Goal: Information Seeking & Learning: Learn about a topic

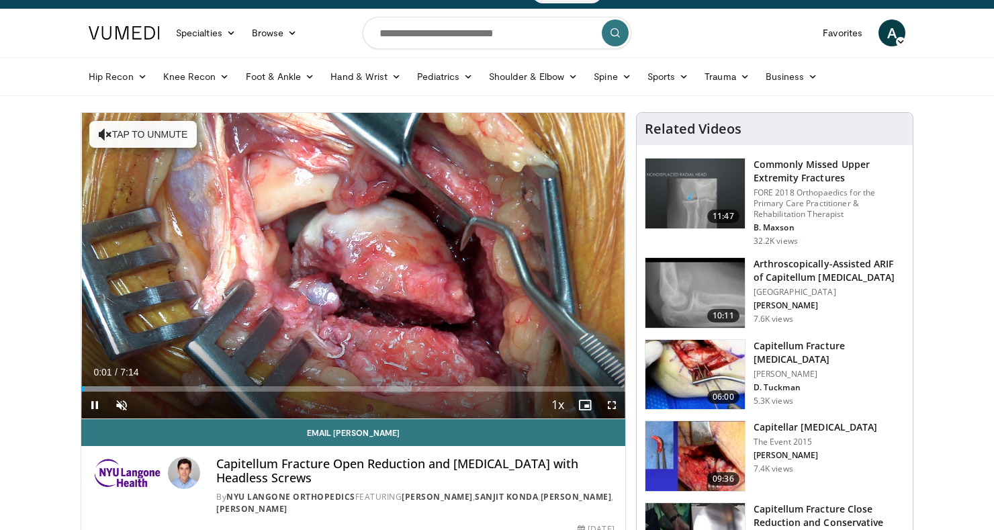
scroll to position [21, 0]
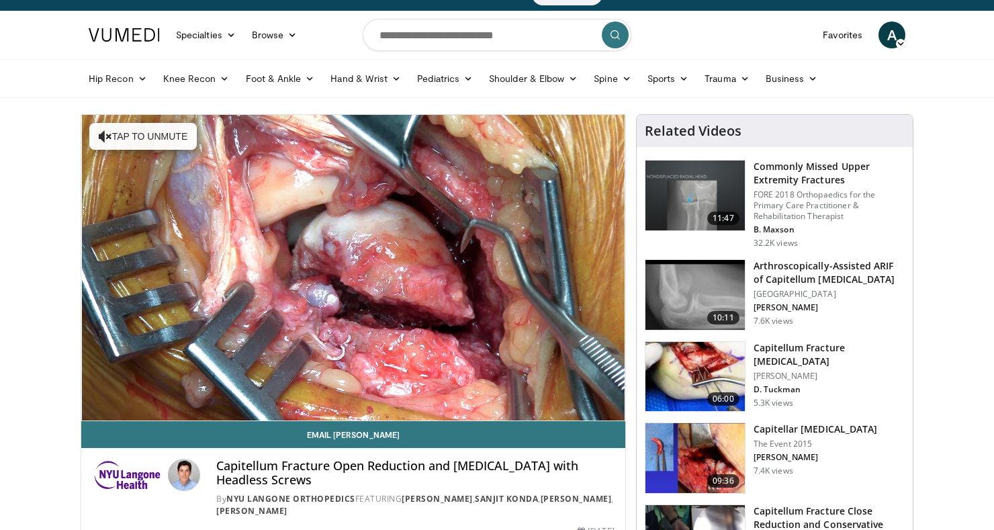
click at [520, 290] on div "10 seconds Tap to unmute" at bounding box center [353, 268] width 544 height 306
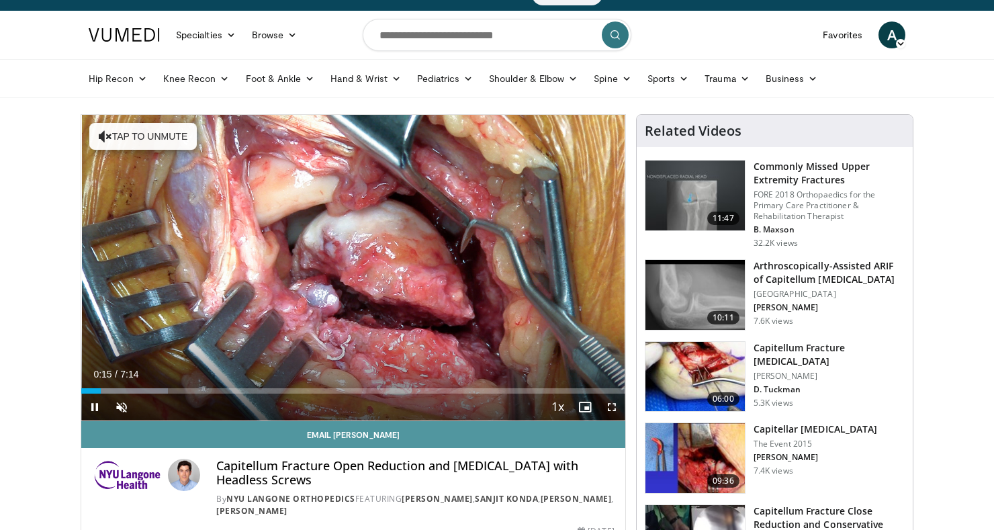
click at [84, 424] on link "Email Dylan" at bounding box center [353, 434] width 544 height 27
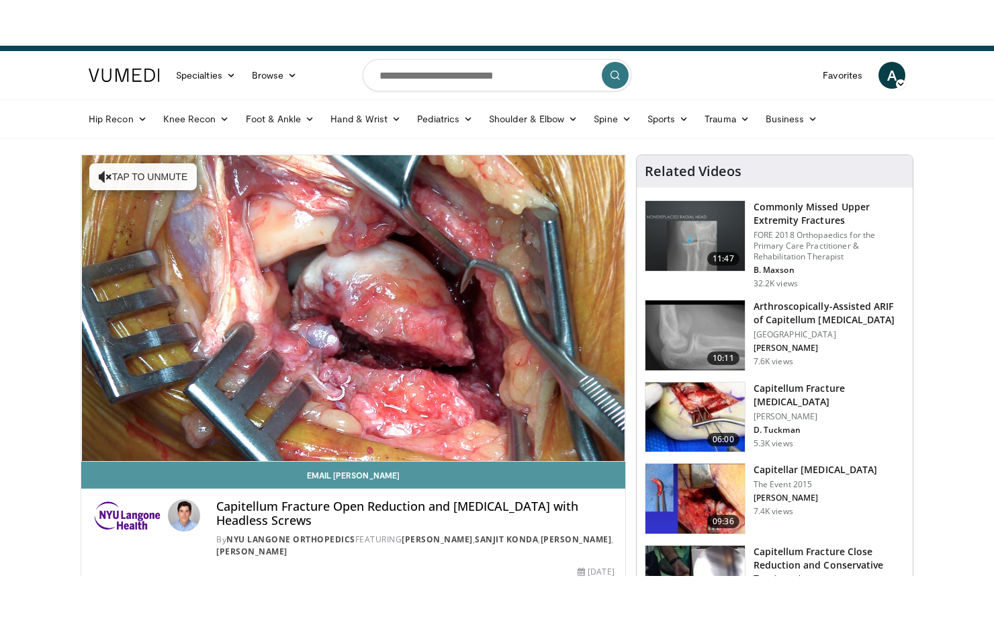
scroll to position [86, 0]
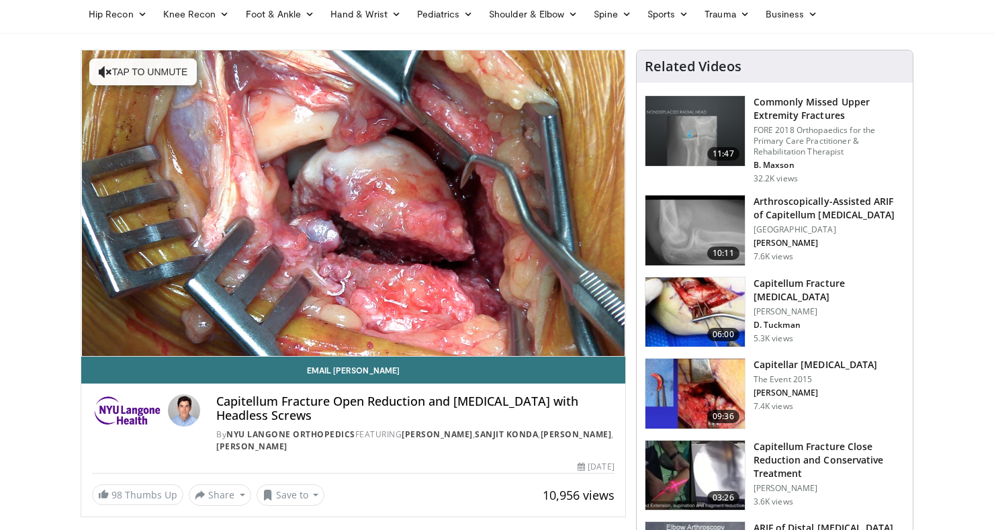
click at [220, 221] on div "10 seconds Tap to unmute" at bounding box center [353, 203] width 544 height 306
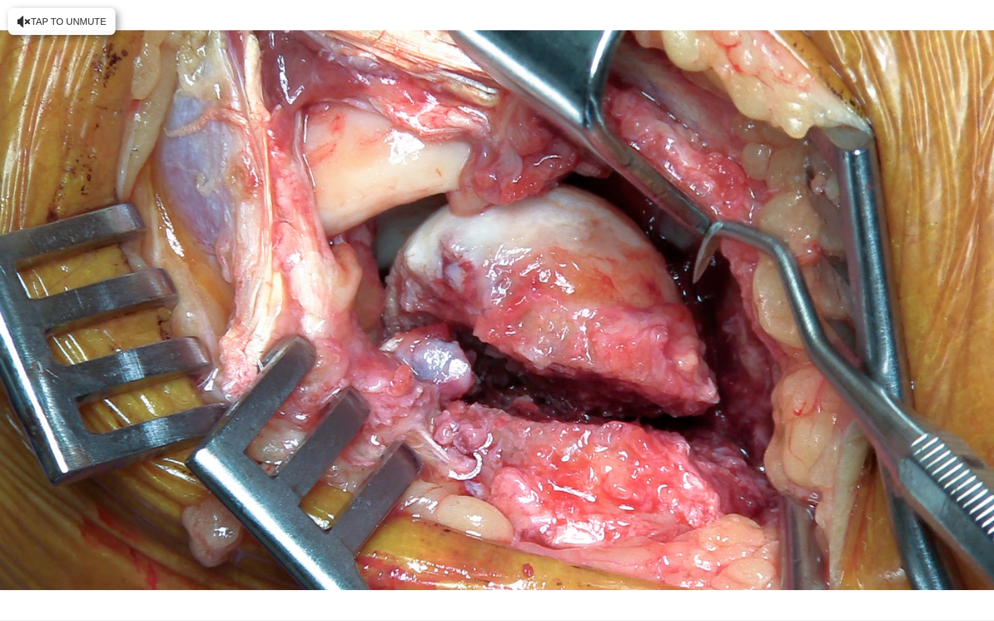
click at [81, 433] on div "10 seconds Tap to unmute" at bounding box center [497, 310] width 994 height 620
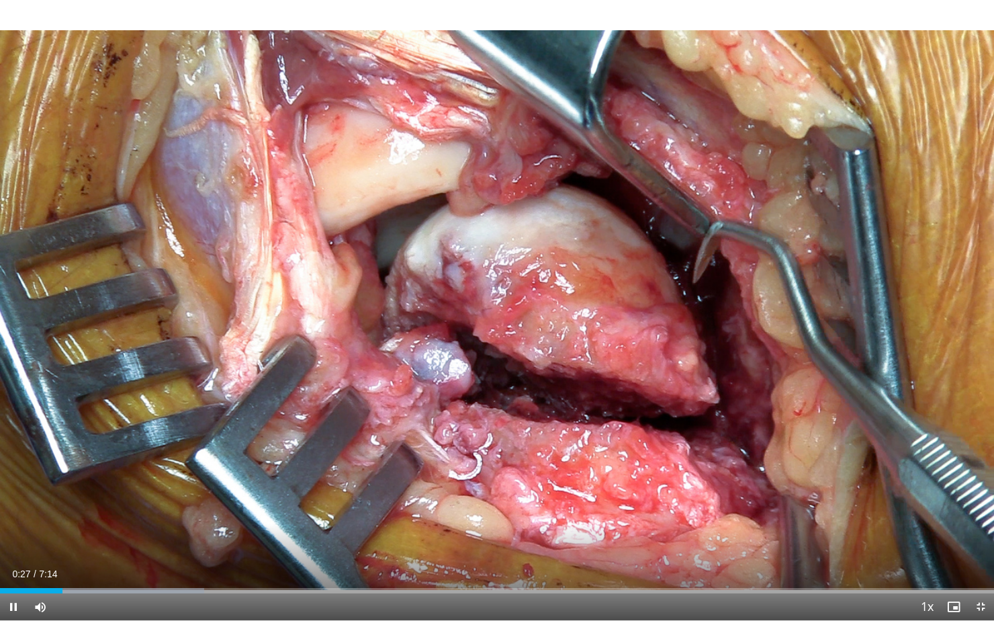
click at [61, 516] on div "10 seconds Tap to unmute" at bounding box center [497, 310] width 994 height 620
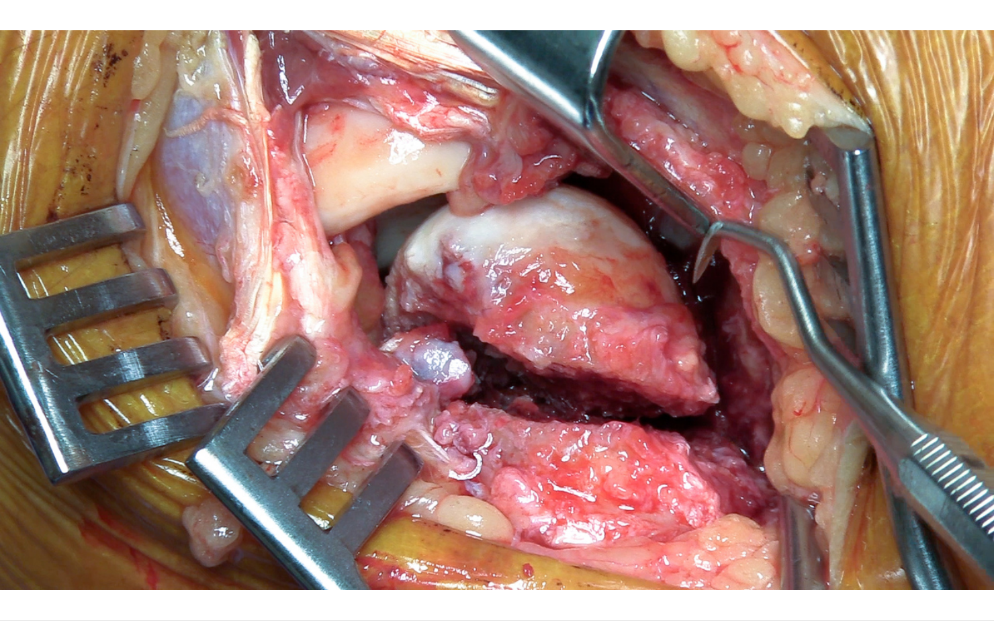
click at [117, 402] on div "10 seconds Tap to unmute" at bounding box center [497, 310] width 994 height 620
click at [125, 529] on div "10 seconds Tap to unmute" at bounding box center [497, 310] width 994 height 620
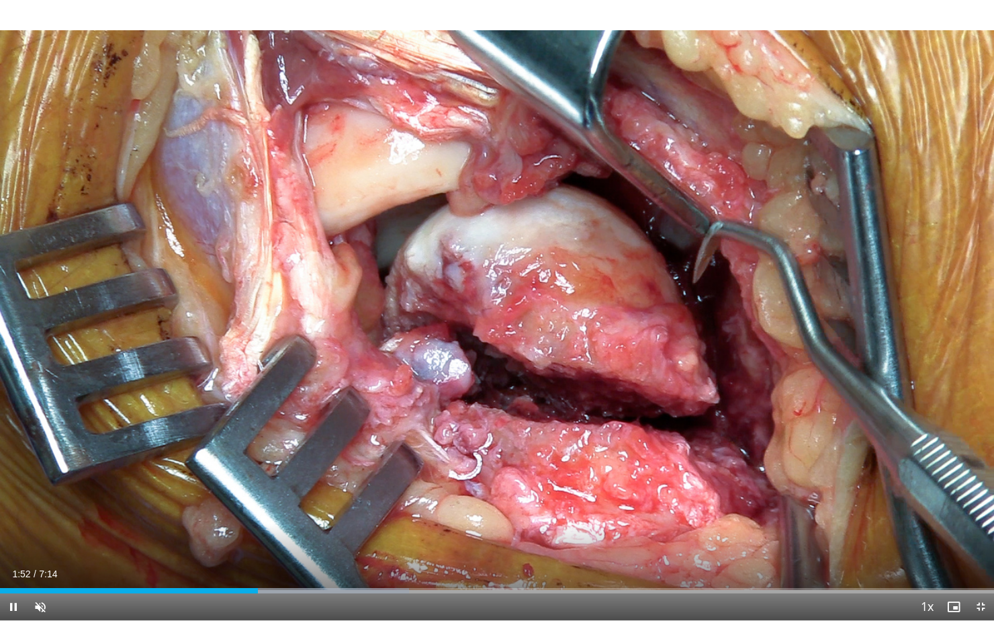
click at [872, 437] on div "10 seconds Tap to unmute" at bounding box center [497, 310] width 994 height 620
click at [264, 414] on div "10 seconds Tap to unmute" at bounding box center [497, 310] width 994 height 620
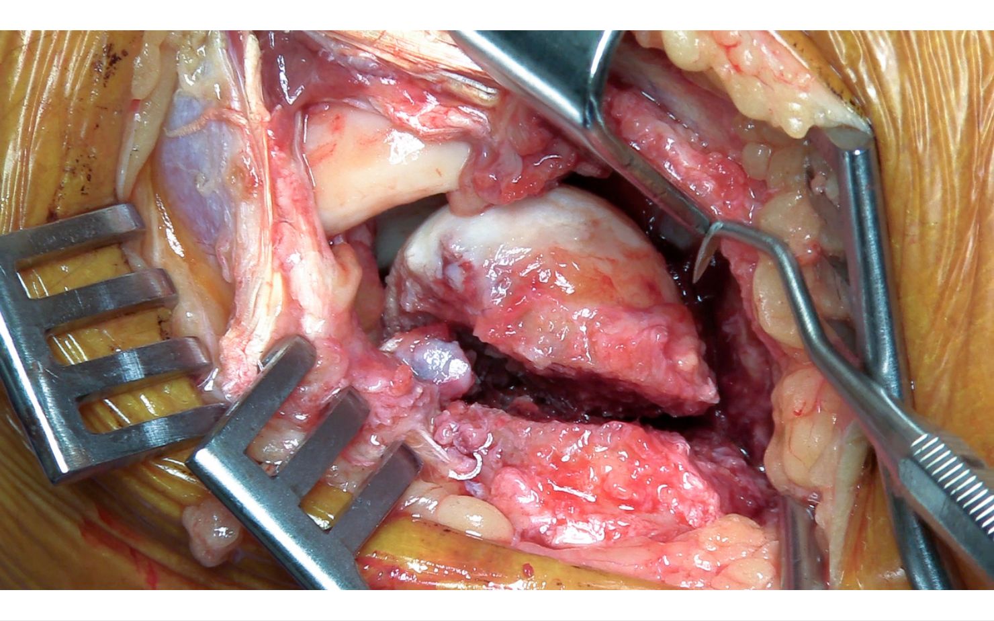
click at [197, 402] on div "10 seconds Tap to unmute" at bounding box center [497, 310] width 994 height 620
click at [169, 310] on div "10 seconds Tap to unmute" at bounding box center [497, 310] width 994 height 620
click at [131, 395] on div "10 seconds Tap to unmute" at bounding box center [497, 310] width 994 height 620
click at [929, 365] on div "10 seconds Tap to unmute" at bounding box center [497, 310] width 994 height 620
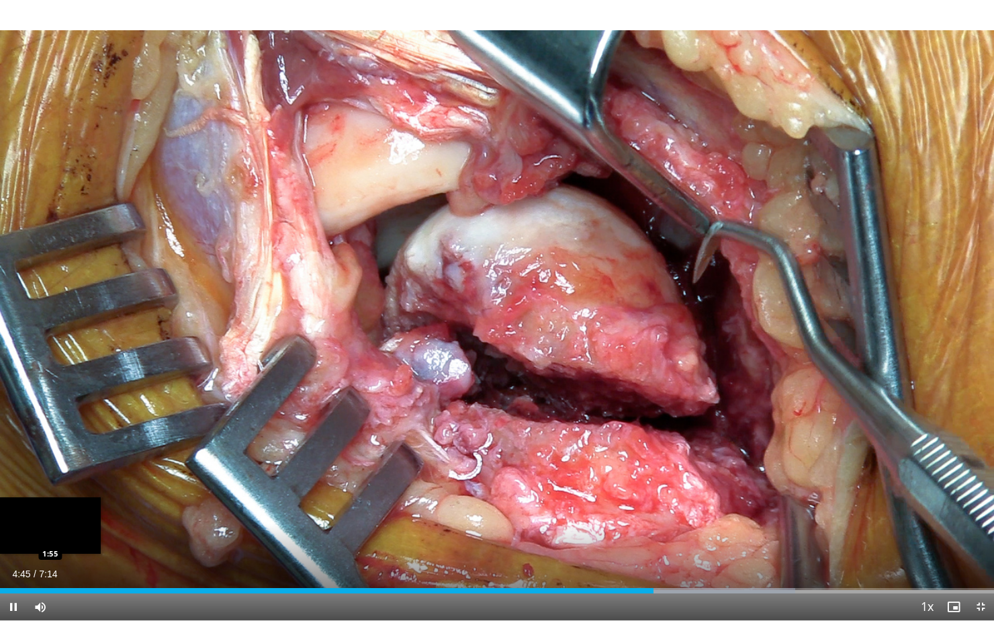
click at [686, 529] on div "Loaded : 79.97% 4:45 1:55" at bounding box center [497, 586] width 994 height 13
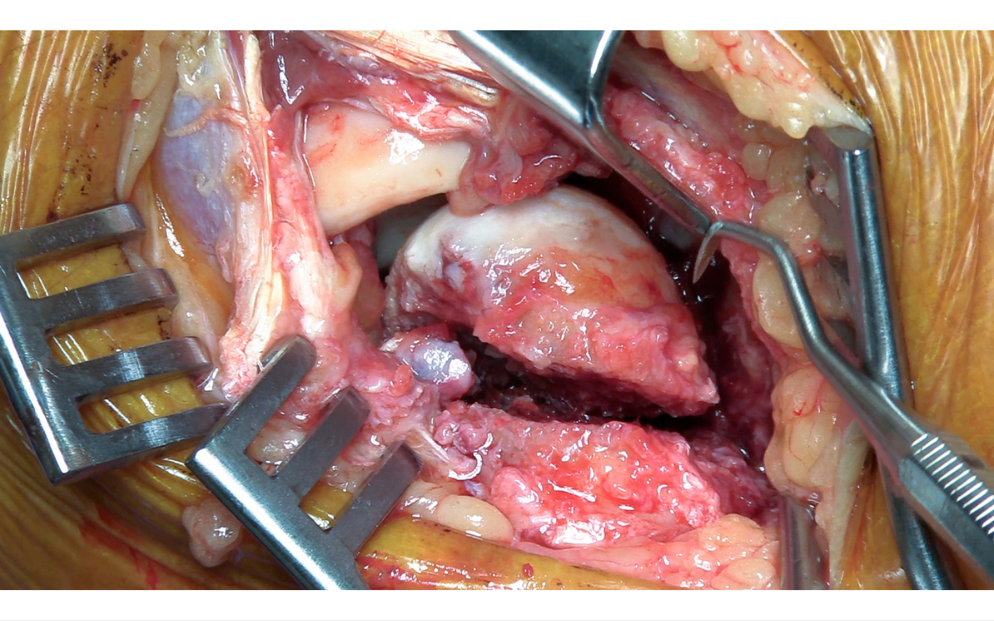
click at [768, 492] on div "10 seconds Tap to unmute" at bounding box center [497, 310] width 994 height 620
click at [786, 468] on div "10 seconds Tap to unmute" at bounding box center [497, 310] width 994 height 620
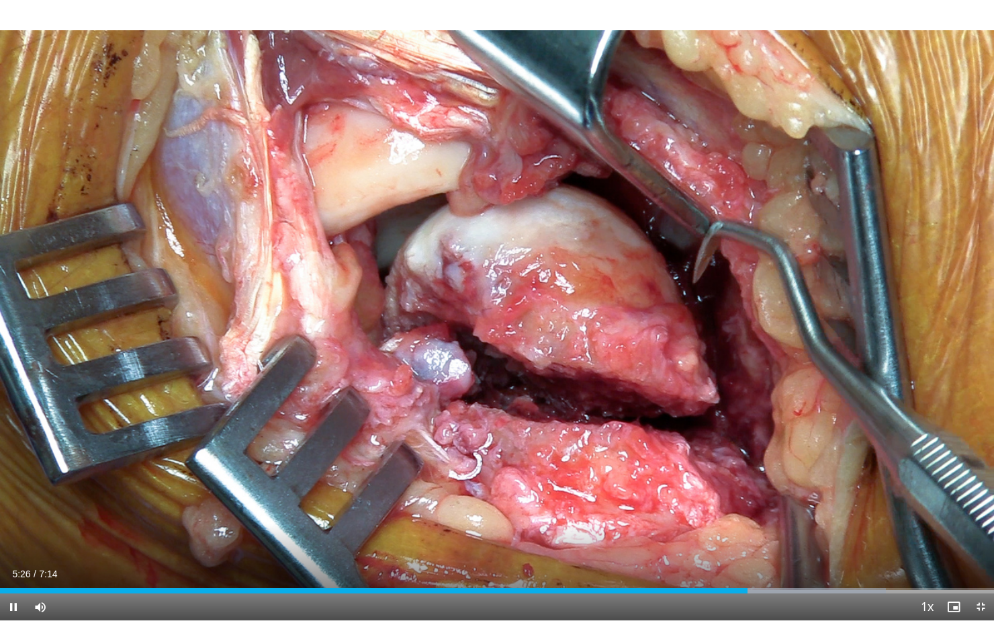
click at [811, 488] on div "10 seconds Tap to unmute" at bounding box center [497, 310] width 994 height 620
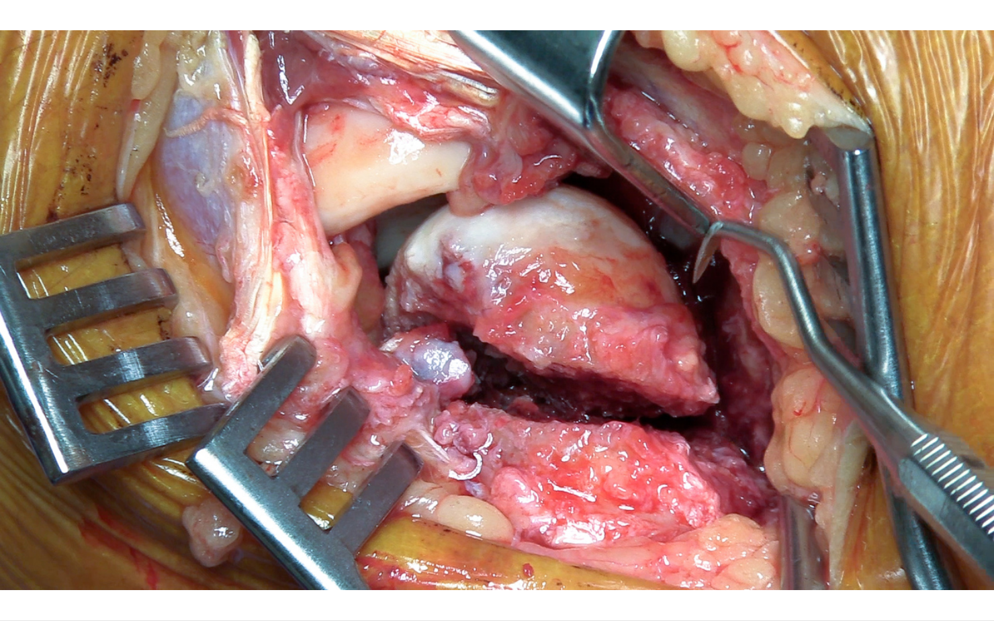
click at [788, 529] on div "10 seconds Tap to unmute" at bounding box center [497, 310] width 994 height 620
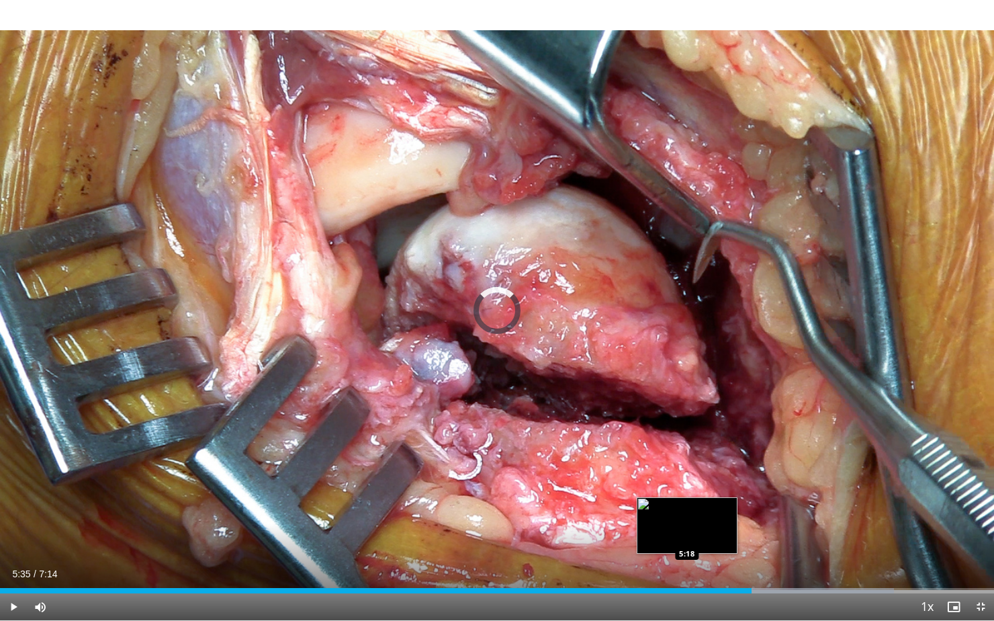
click at [769, 529] on div "Loaded : 89.94% 5:28 5:18" at bounding box center [497, 586] width 994 height 13
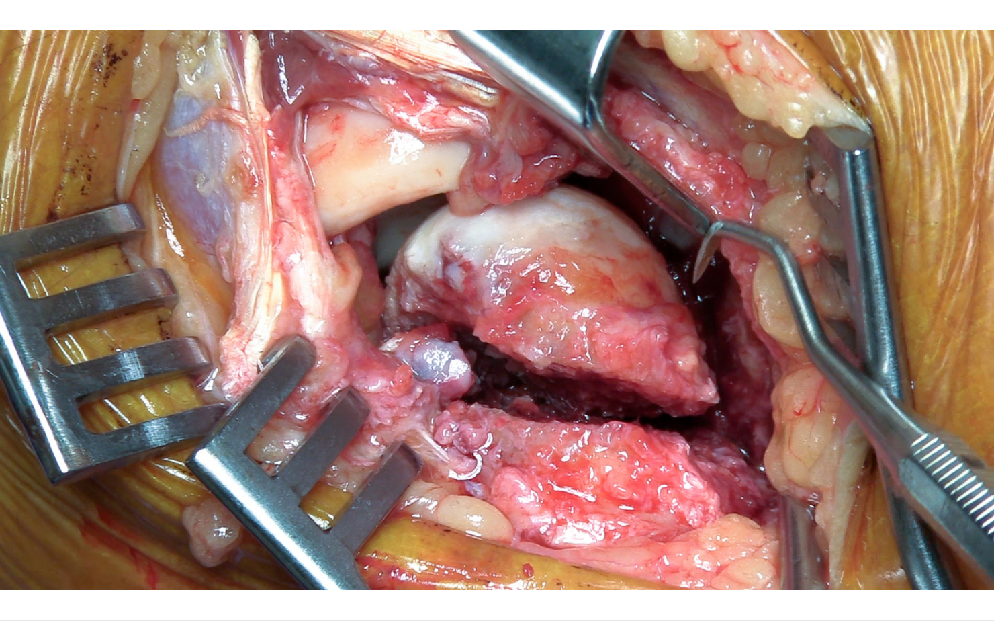
click at [798, 529] on div "10 seconds Tap to unmute" at bounding box center [497, 310] width 994 height 620
click at [868, 442] on div "10 seconds Tap to unmute" at bounding box center [497, 310] width 994 height 620
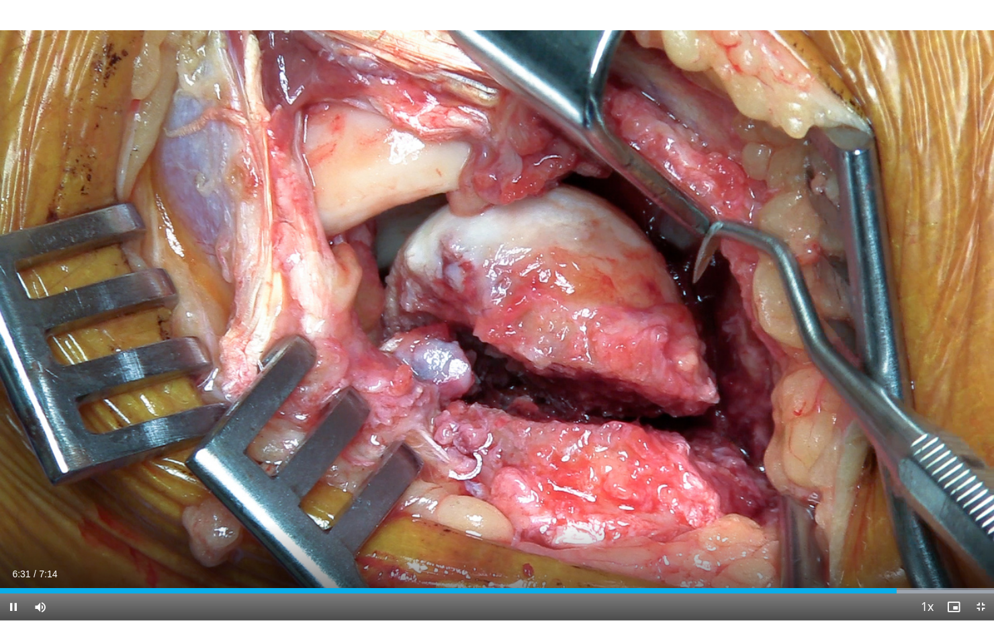
click at [880, 441] on div "10 seconds Tap to unmute" at bounding box center [497, 310] width 994 height 620
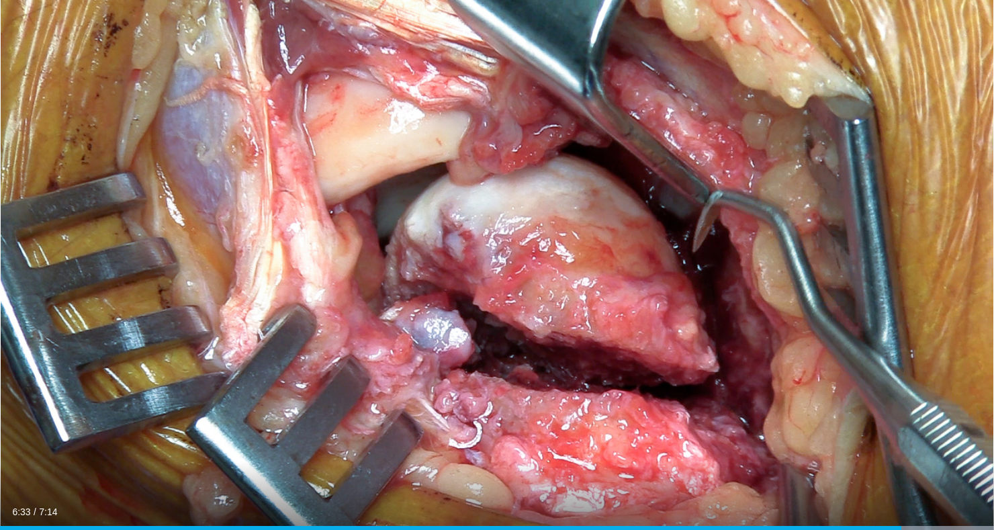
scroll to position [150, 0]
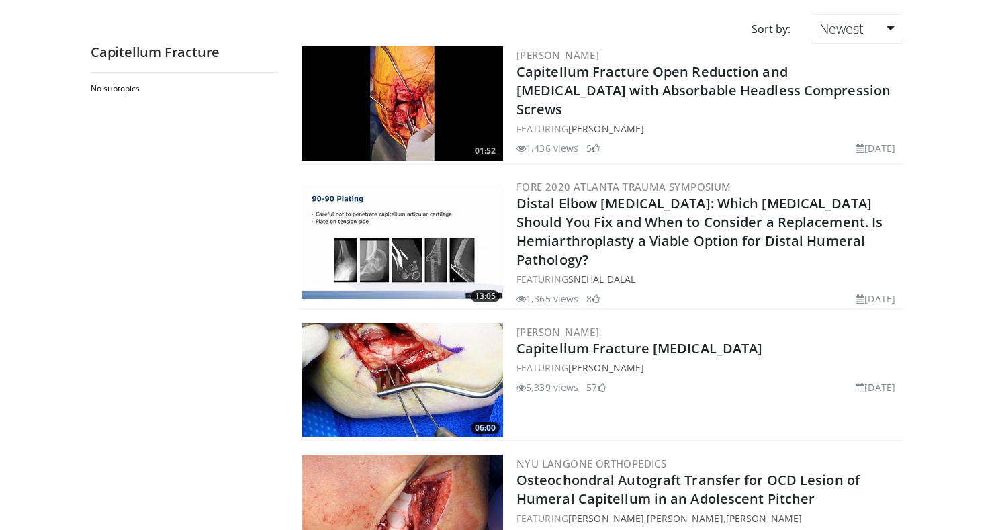
click at [377, 353] on img at bounding box center [402, 380] width 201 height 114
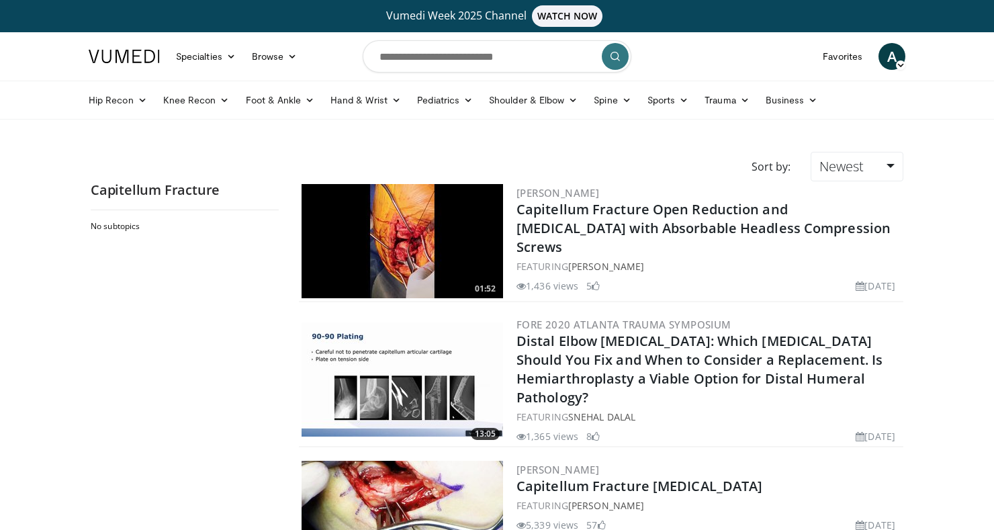
click at [361, 238] on img at bounding box center [402, 241] width 201 height 114
click at [408, 236] on img at bounding box center [402, 241] width 201 height 114
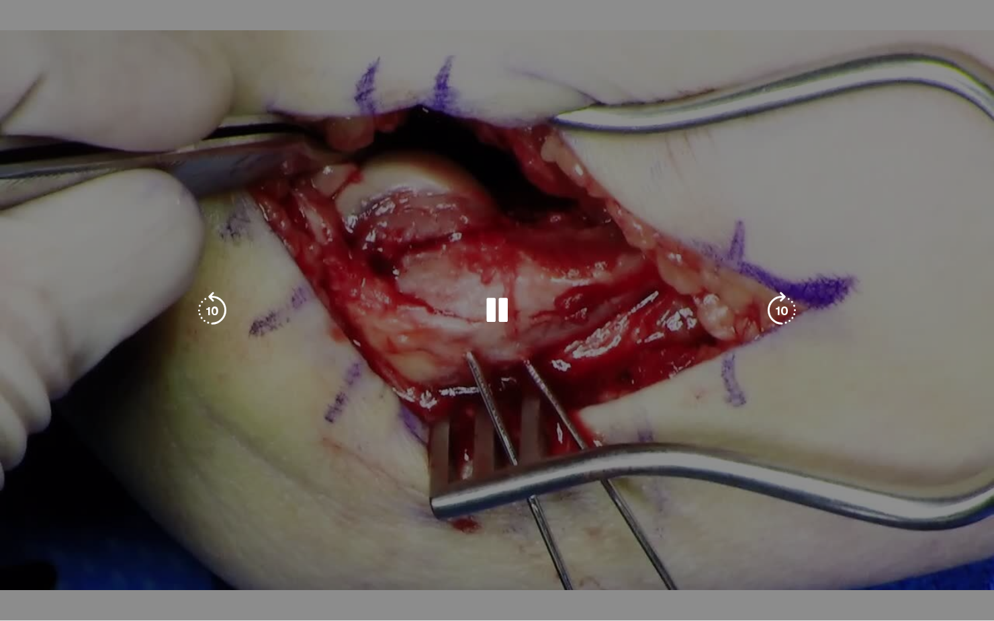
click at [80, 384] on div "10 seconds Tap to unmute" at bounding box center [497, 310] width 994 height 620
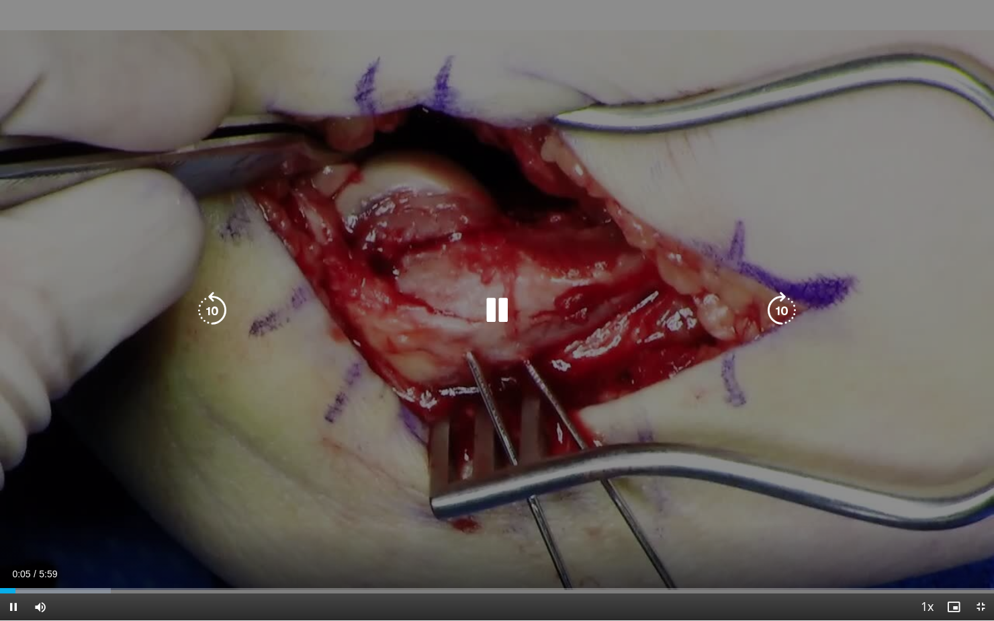
click at [66, 467] on div "10 seconds Tap to unmute" at bounding box center [497, 310] width 994 height 620
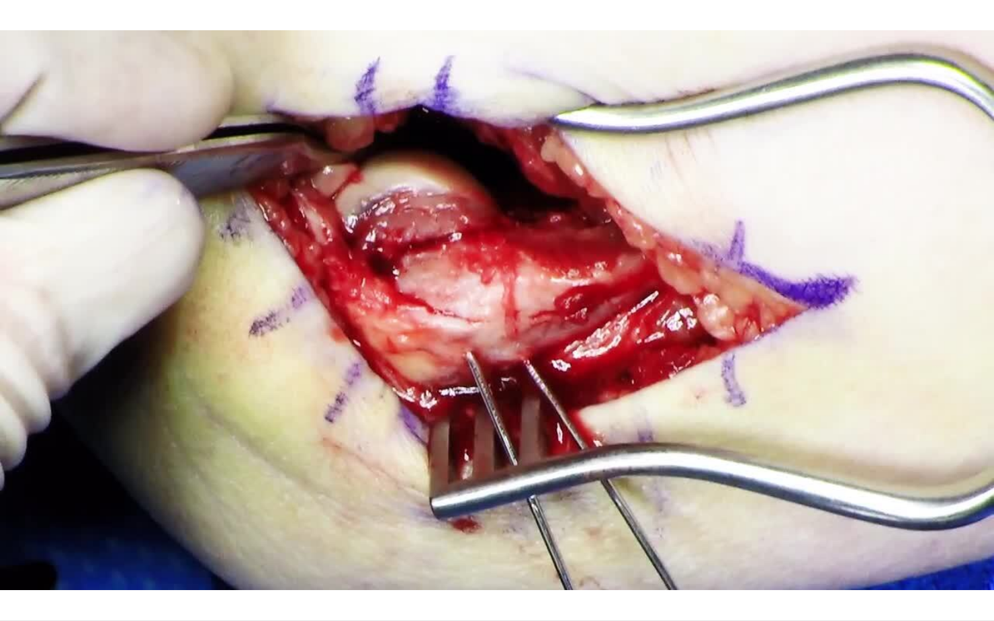
click at [58, 451] on div "10 seconds Tap to unmute" at bounding box center [497, 310] width 994 height 620
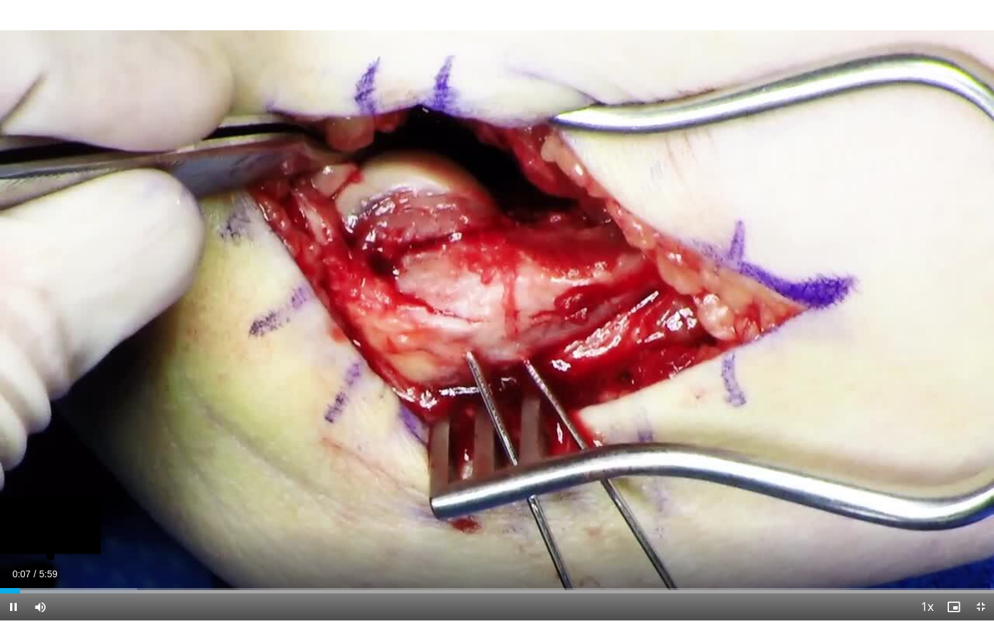
click at [105, 529] on div "Progress Bar" at bounding box center [68, 590] width 137 height 5
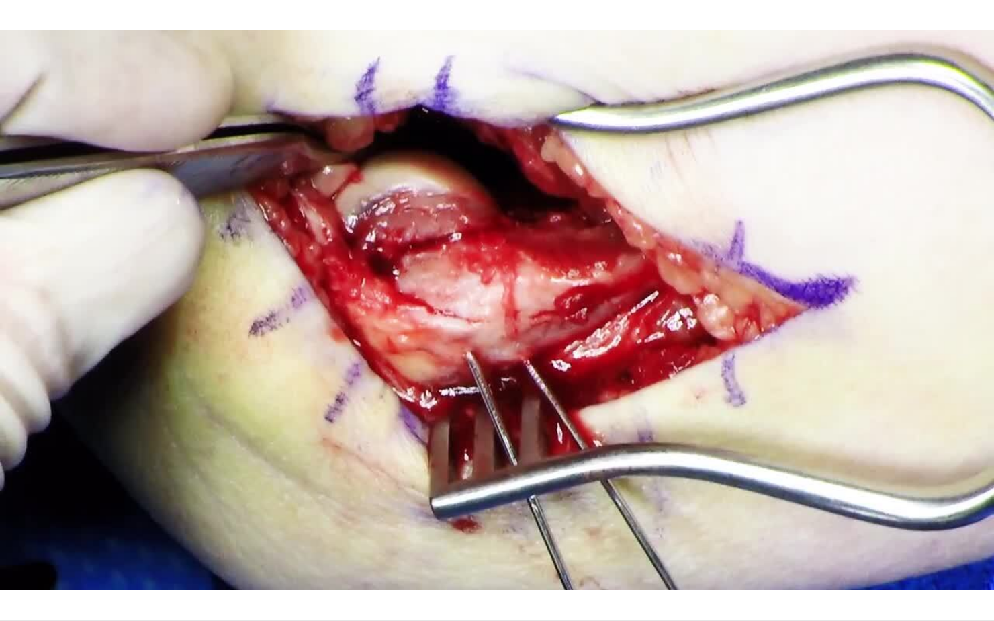
click at [80, 409] on div "10 seconds Tap to unmute" at bounding box center [497, 310] width 994 height 620
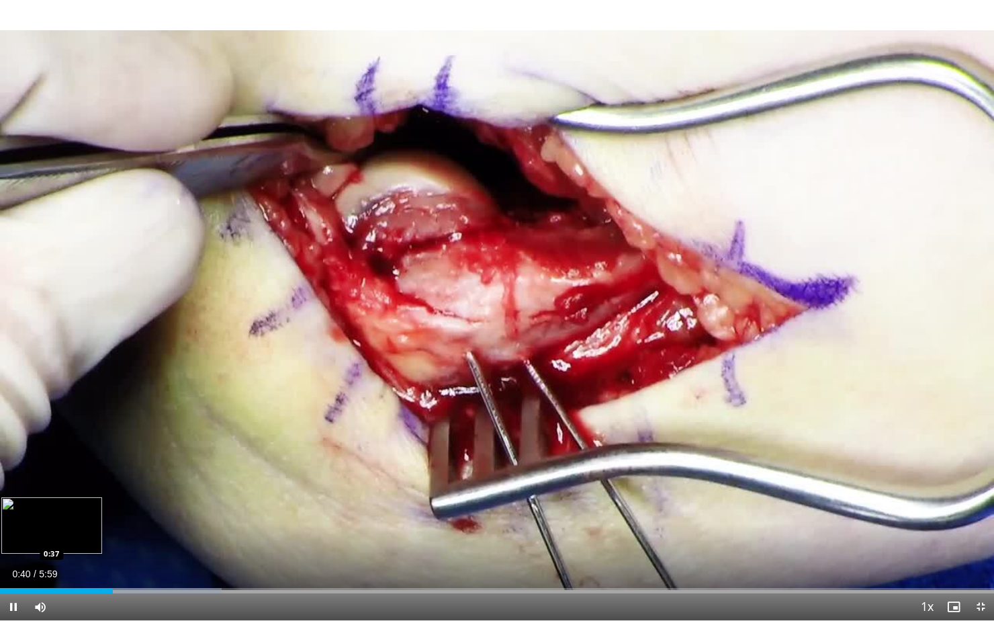
click at [76, 529] on div "Loaded : 22.30% 0:40 0:37" at bounding box center [497, 586] width 994 height 13
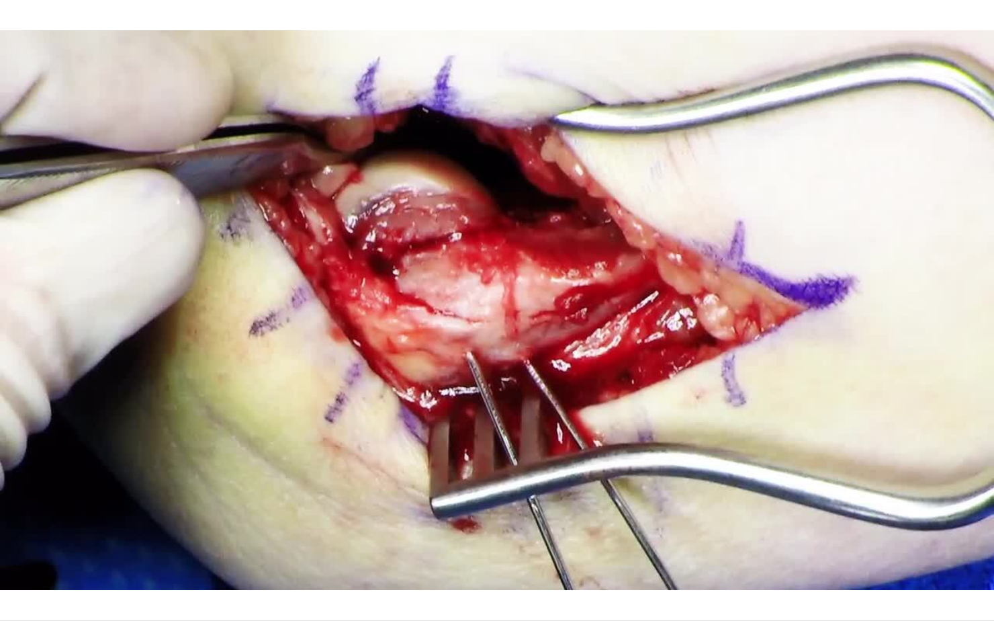
click at [91, 523] on div "10 seconds Tap to unmute" at bounding box center [497, 310] width 994 height 620
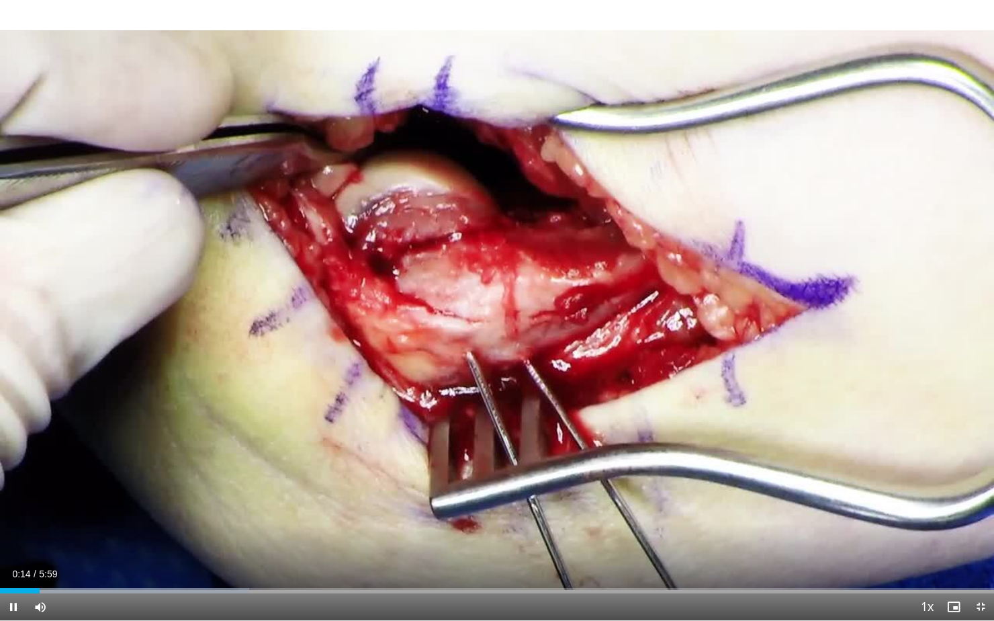
click at [71, 422] on div "10 seconds Tap to unmute" at bounding box center [497, 310] width 994 height 620
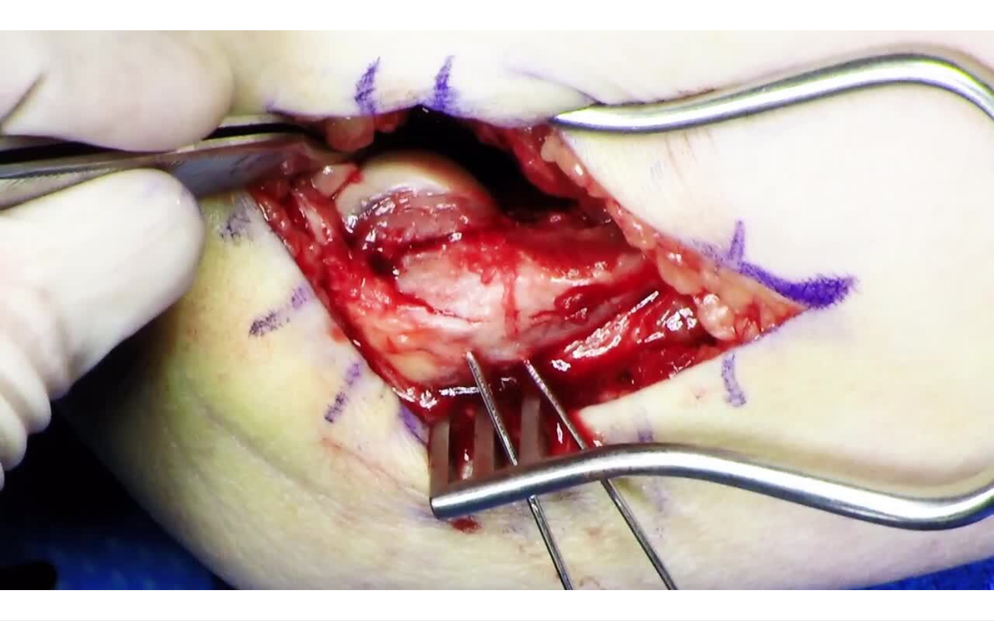
click at [78, 453] on div "10 seconds Tap to unmute" at bounding box center [497, 310] width 994 height 620
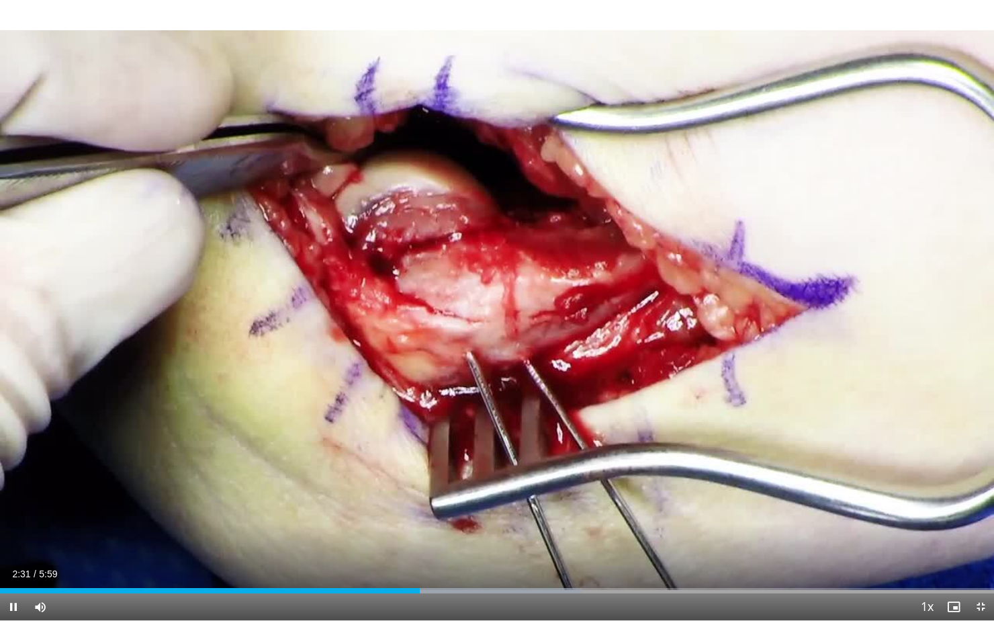
click at [61, 447] on div "10 seconds Tap to unmute" at bounding box center [497, 310] width 994 height 620
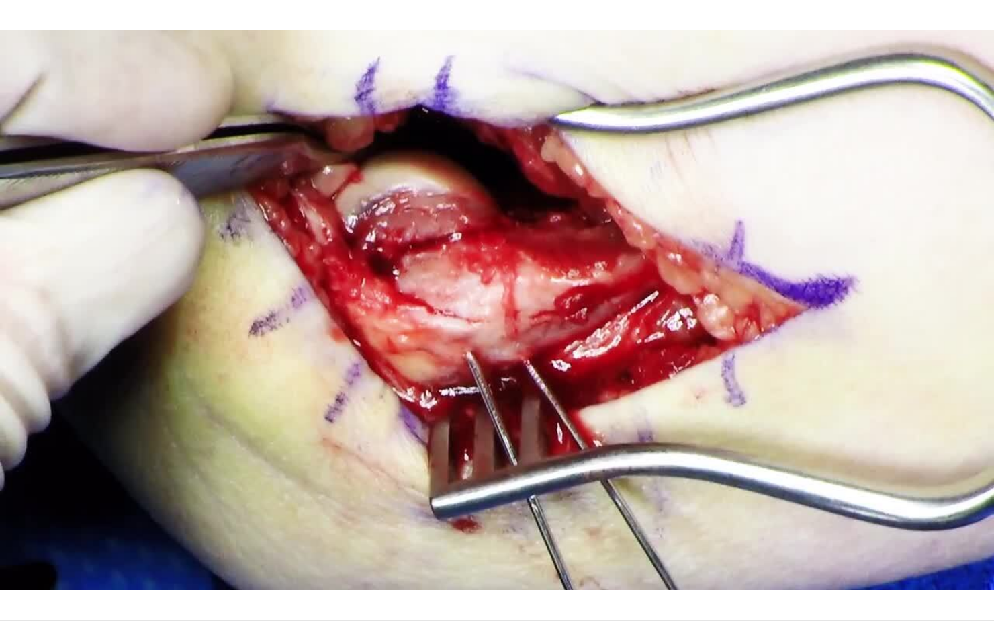
click at [52, 449] on div "10 seconds Tap to unmute" at bounding box center [497, 310] width 994 height 620
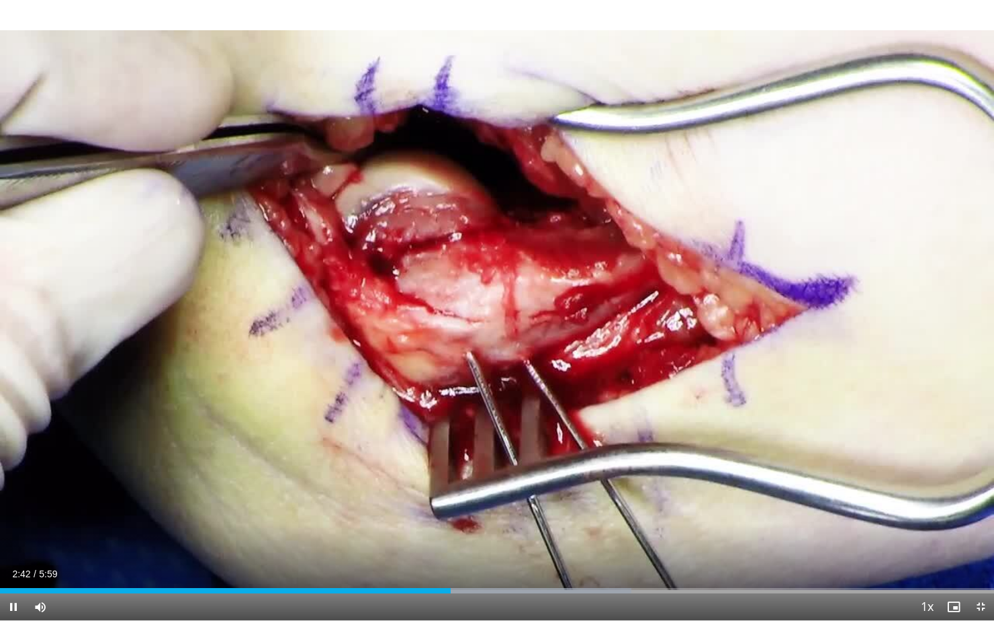
click at [934, 368] on div "10 seconds Tap to unmute" at bounding box center [497, 310] width 994 height 620
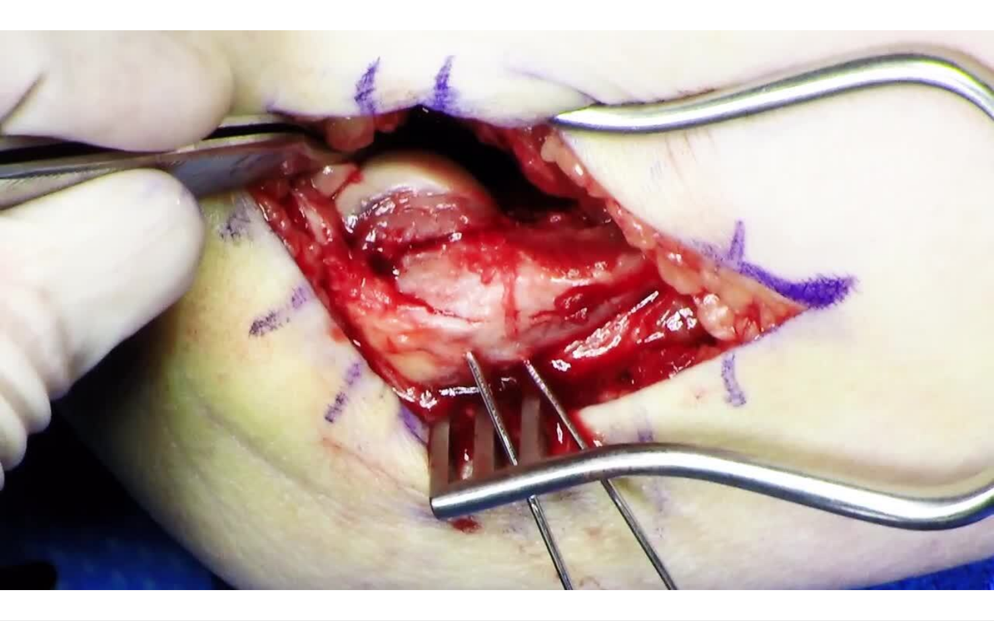
click at [934, 365] on div "10 seconds Tap to unmute" at bounding box center [497, 310] width 994 height 620
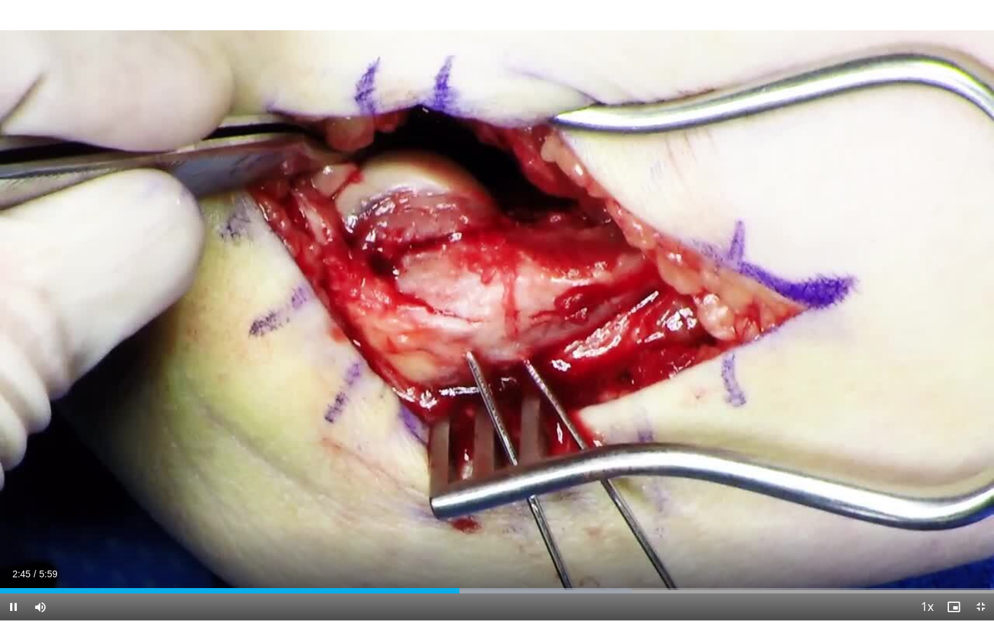
click at [136, 480] on div "10 seconds Tap to unmute" at bounding box center [497, 310] width 994 height 620
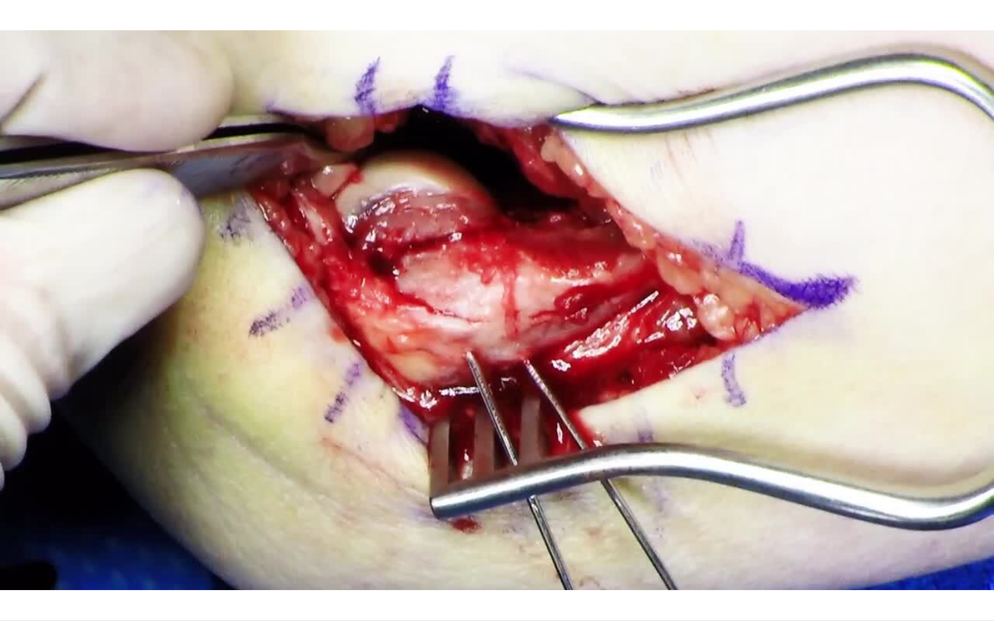
click at [167, 398] on div "10 seconds Tap to unmute" at bounding box center [497, 310] width 994 height 620
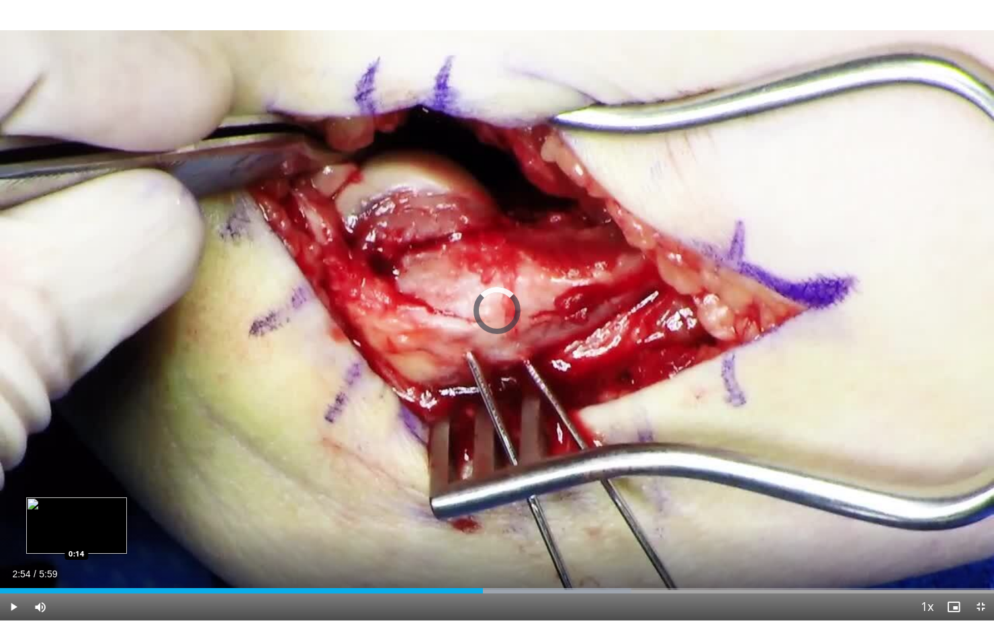
click at [482, 529] on div "Loaded : 63.51% 2:54 0:14" at bounding box center [497, 586] width 994 height 13
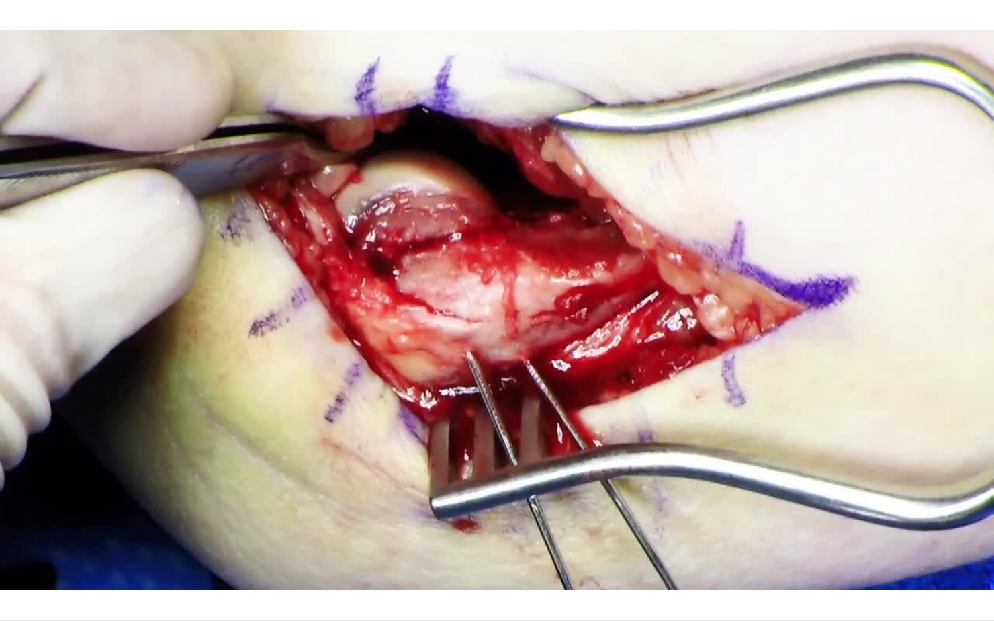
click at [616, 467] on div "10 seconds Tap to unmute" at bounding box center [497, 310] width 994 height 620
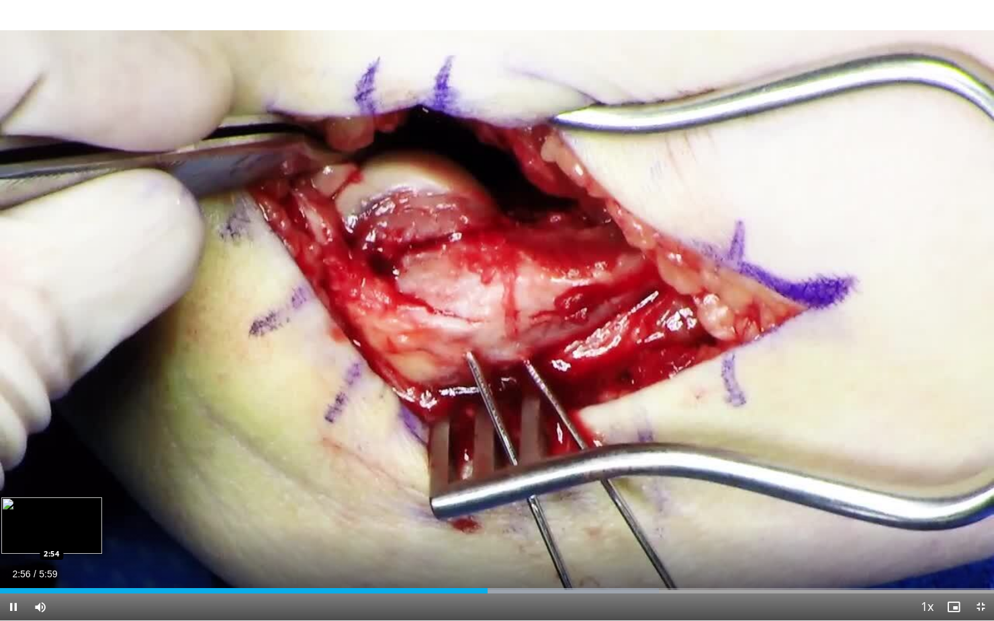
click at [572, 529] on div "Progress Bar" at bounding box center [530, 590] width 257 height 5
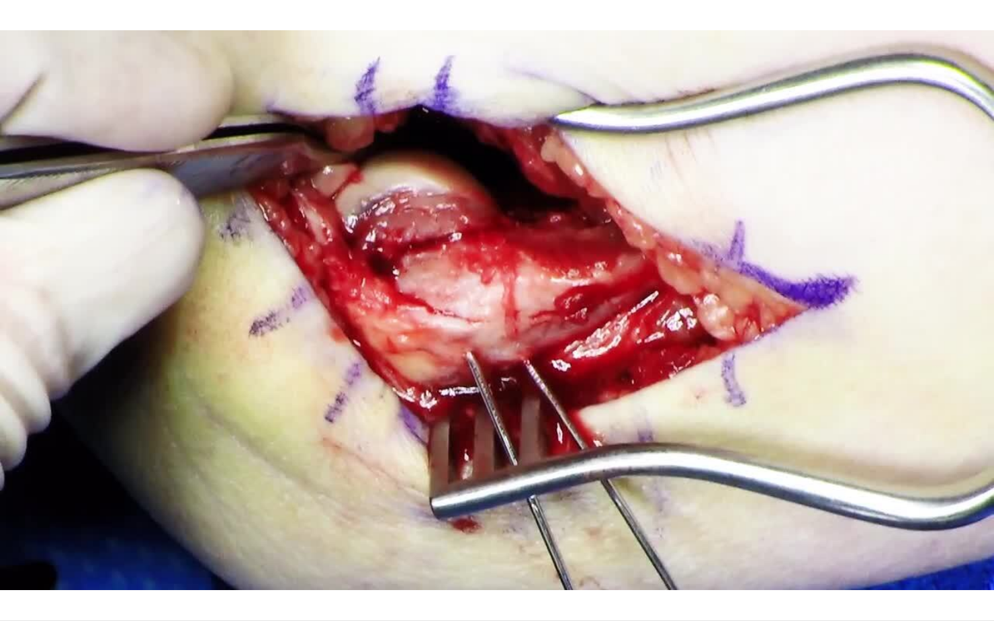
click at [813, 386] on div "10 seconds Tap to unmute" at bounding box center [497, 310] width 994 height 620
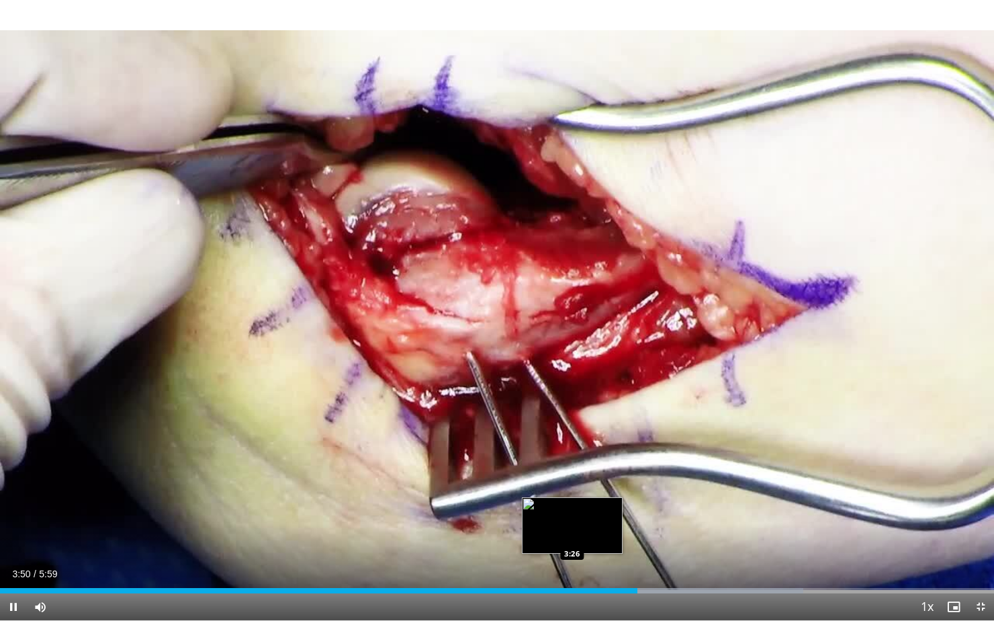
click at [637, 529] on div "3:50" at bounding box center [318, 590] width 637 height 5
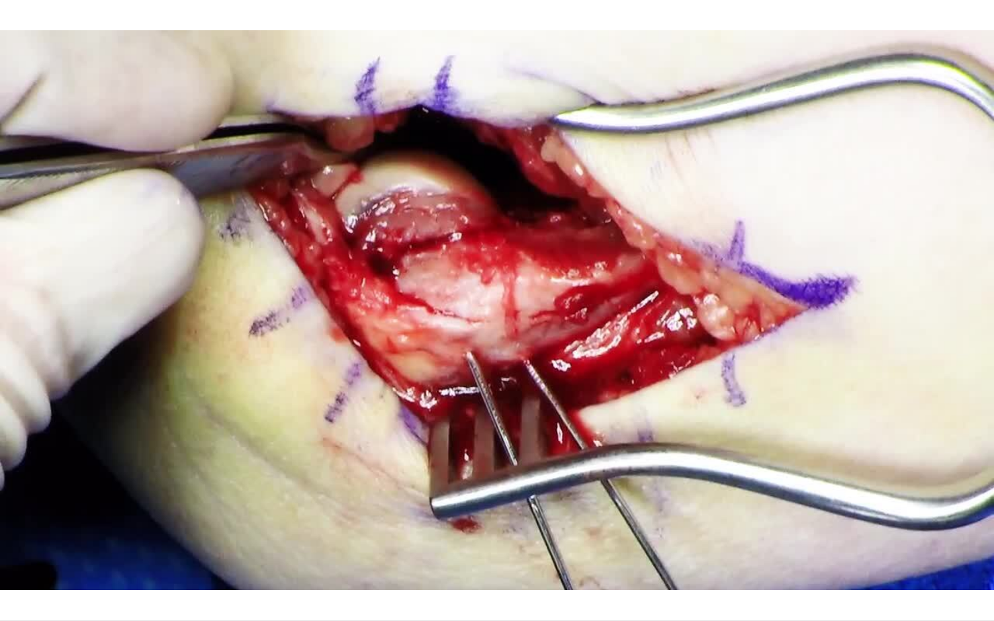
click at [708, 513] on div "10 seconds Tap to unmute" at bounding box center [497, 310] width 994 height 620
click at [845, 510] on div "10 seconds Tap to unmute" at bounding box center [497, 310] width 994 height 620
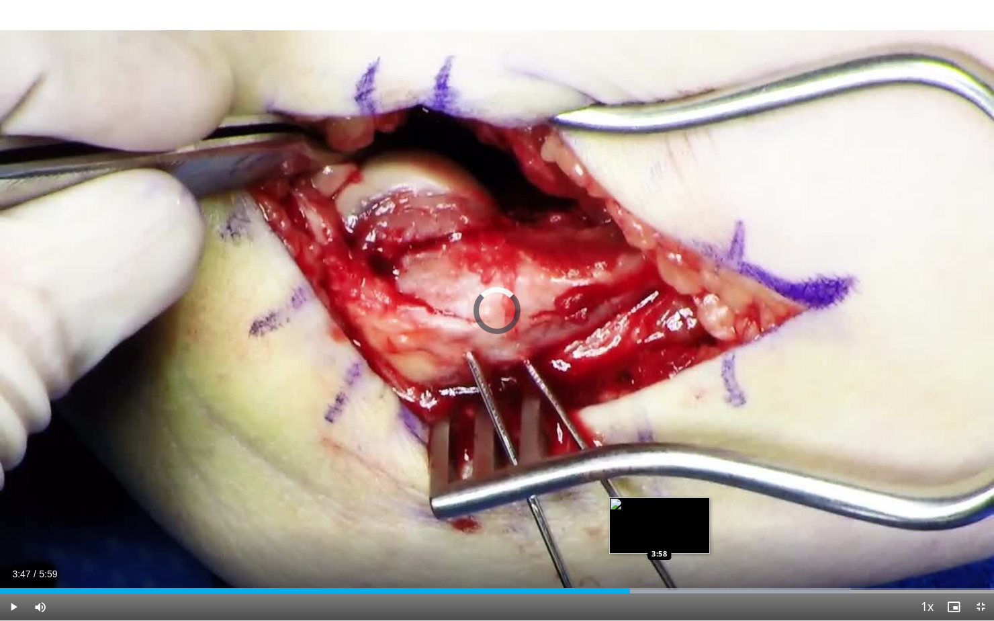
click at [630, 529] on div "Progress Bar" at bounding box center [717, 590] width 267 height 5
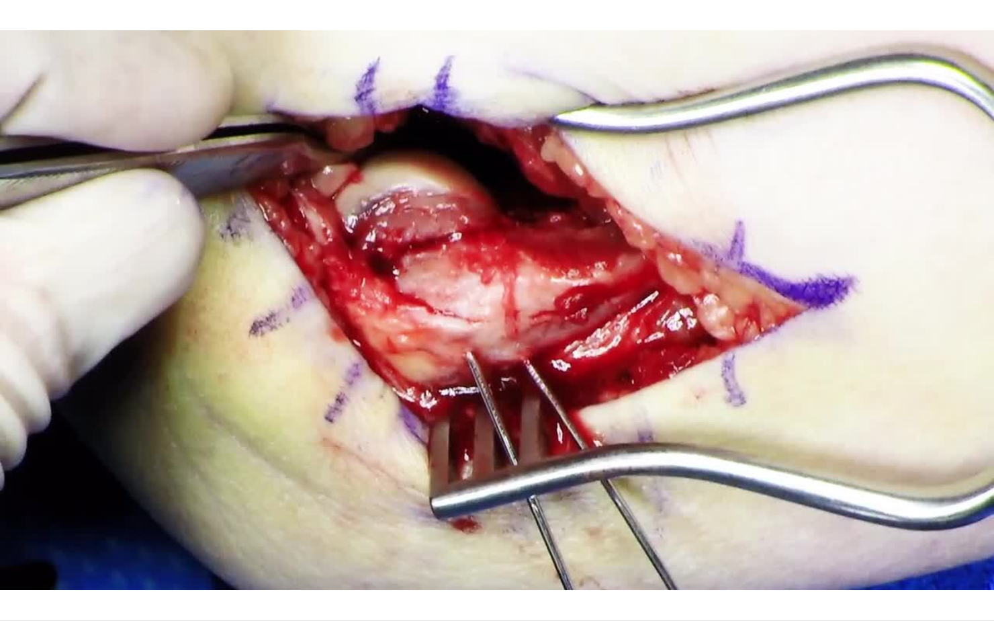
click at [58, 426] on div "10 seconds Tap to unmute" at bounding box center [497, 310] width 994 height 620
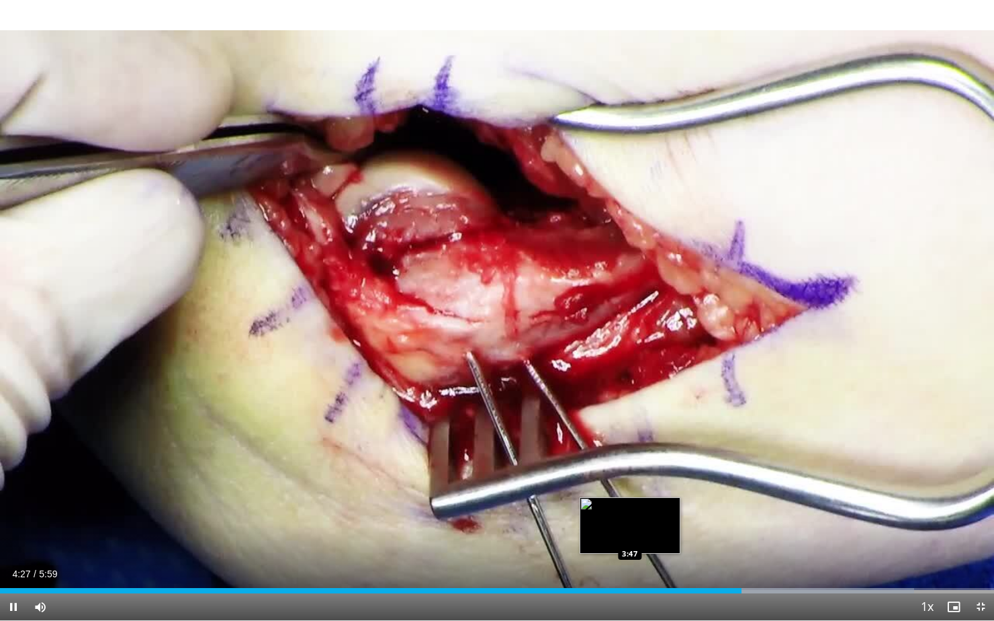
click at [756, 529] on div "Loaded : 91.97% 4:27 3:47" at bounding box center [497, 586] width 994 height 13
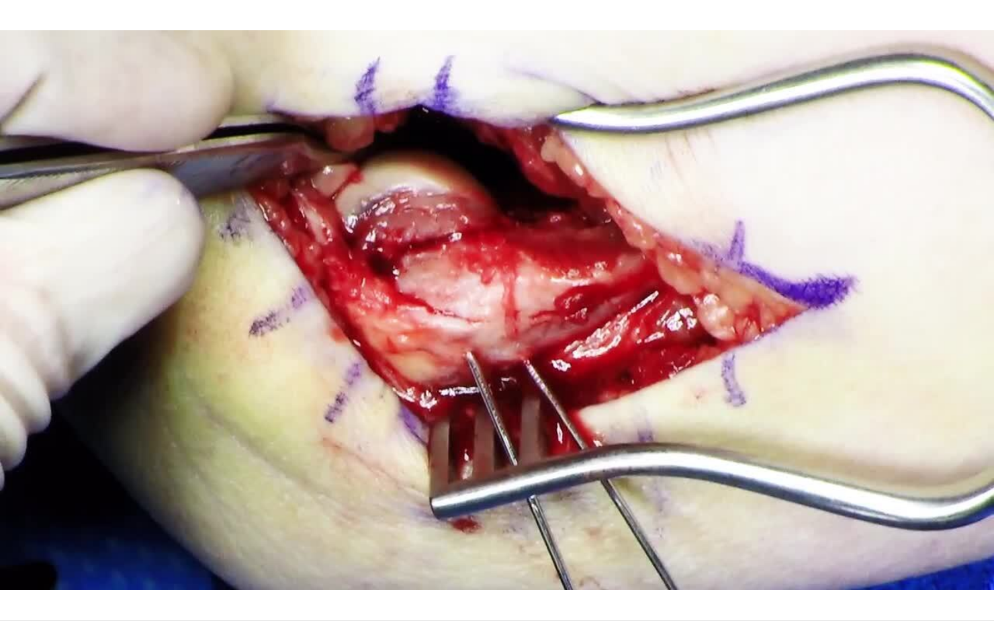
click at [827, 506] on div "10 seconds Tap to unmute" at bounding box center [497, 310] width 994 height 620
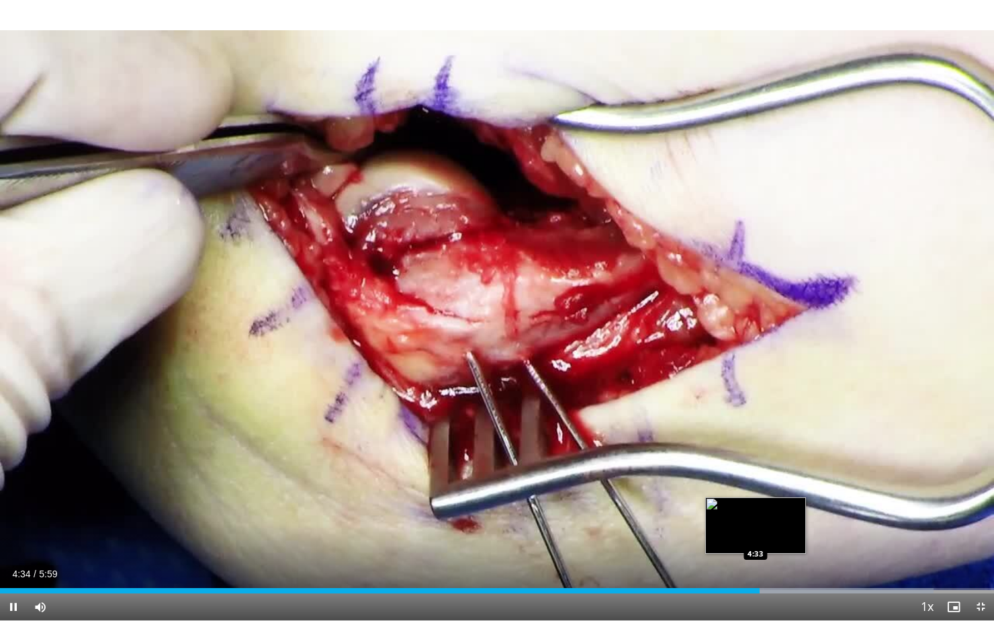
click at [760, 529] on div "4:34" at bounding box center [380, 590] width 760 height 5
click at [837, 512] on img "Progress Bar" at bounding box center [789, 525] width 101 height 56
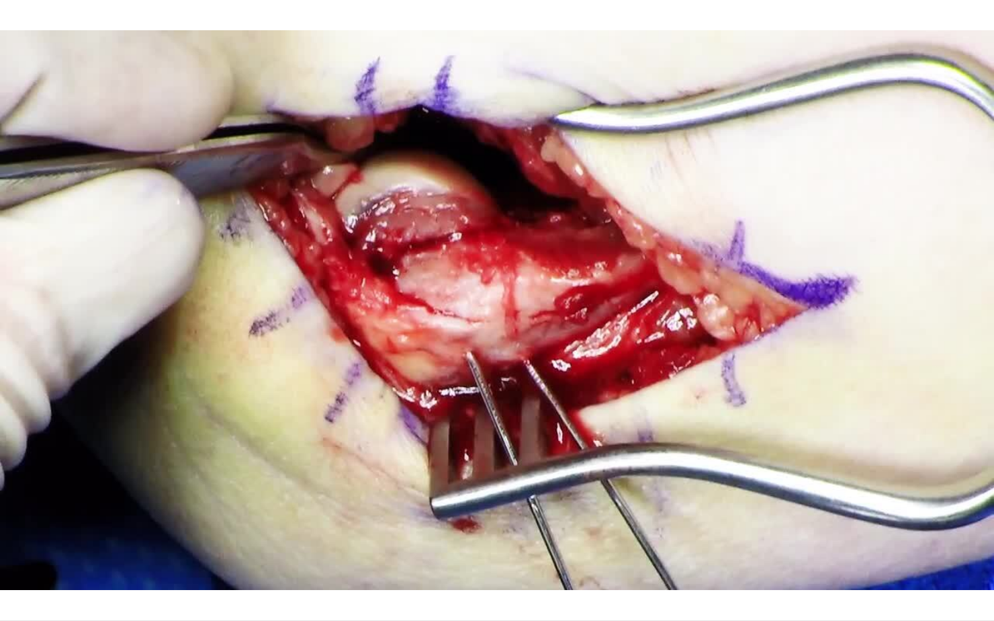
click at [854, 478] on div "10 seconds Tap to unmute" at bounding box center [497, 310] width 994 height 620
click at [874, 505] on div "10 seconds Tap to unmute" at bounding box center [497, 310] width 994 height 620
click at [887, 505] on div "10 seconds Tap to unmute" at bounding box center [497, 310] width 994 height 620
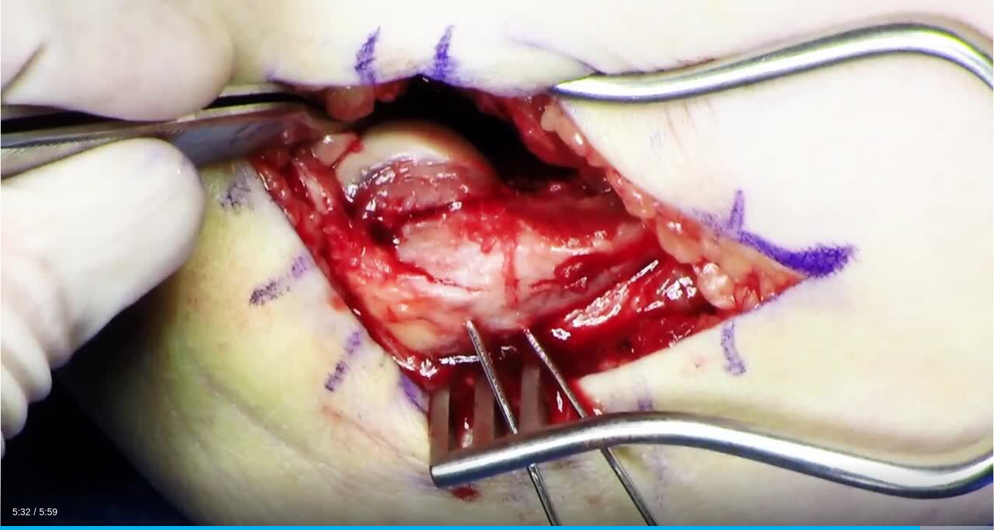
scroll to position [109, 0]
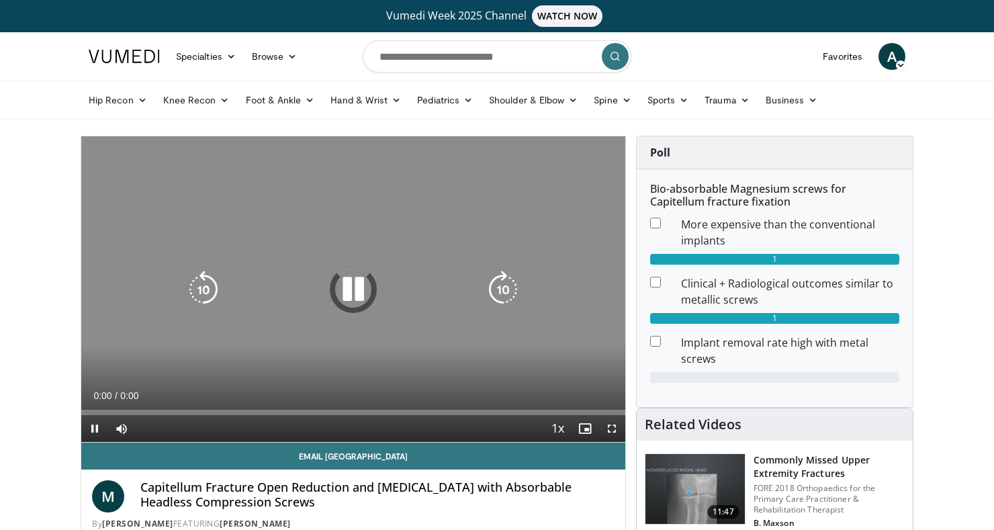
click at [107, 300] on div "10 seconds Tap to unmute" at bounding box center [353, 289] width 544 height 306
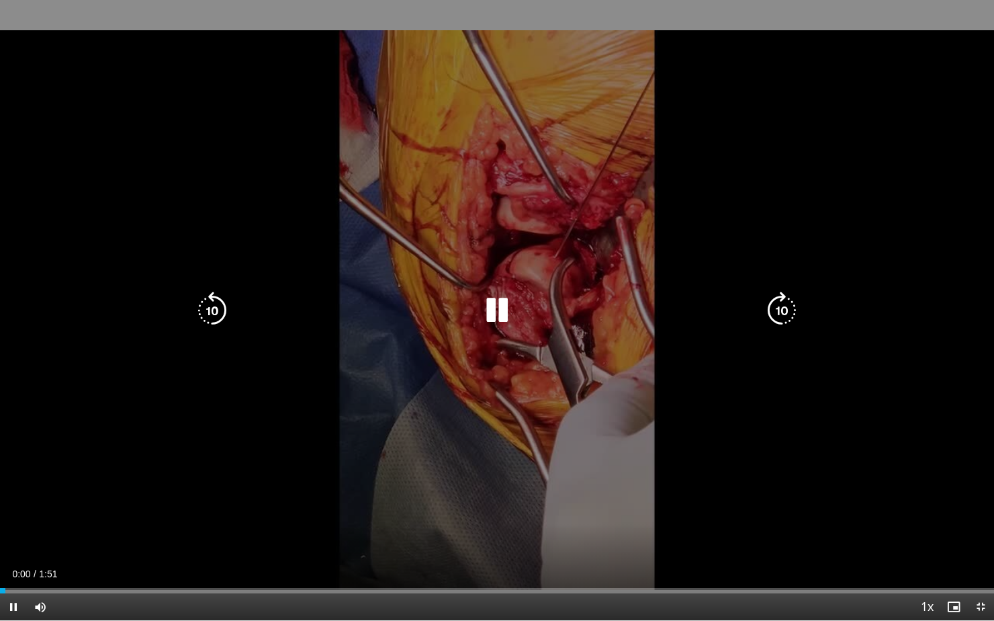
click at [901, 439] on div "10 seconds Tap to unmute" at bounding box center [497, 310] width 994 height 620
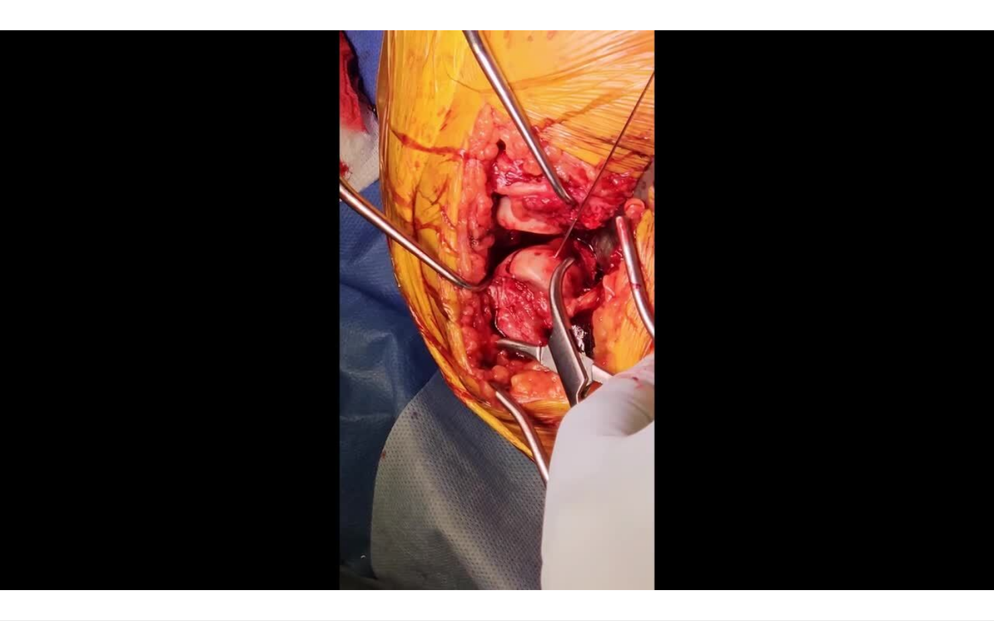
click at [921, 431] on div "10 seconds Tap to unmute" at bounding box center [497, 310] width 994 height 620
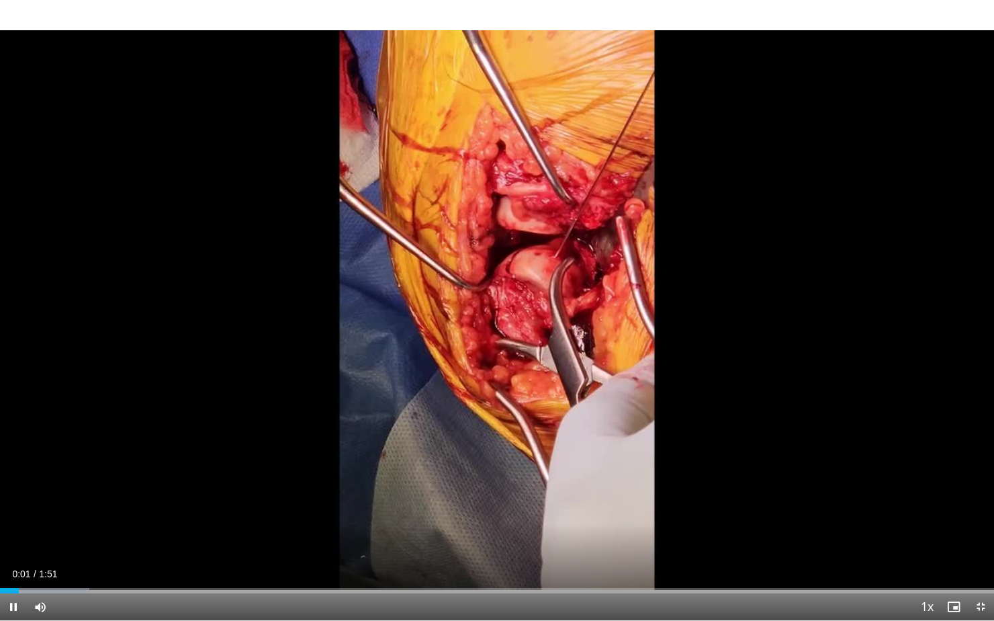
click at [70, 529] on div "Loaded : 9.02% 0:02" at bounding box center [497, 586] width 994 height 13
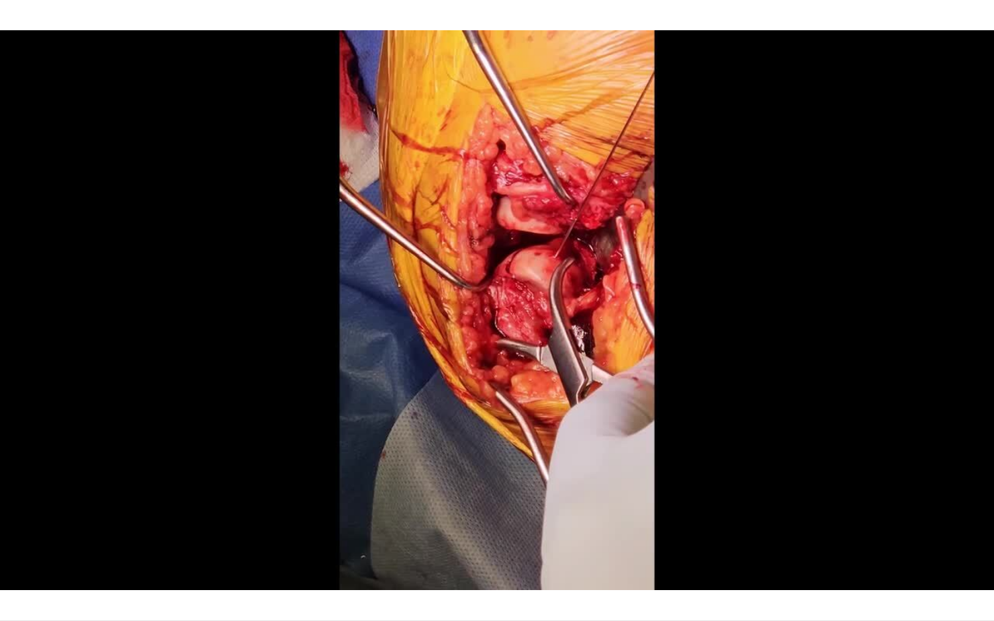
click at [78, 518] on div "10 seconds Tap to unmute" at bounding box center [497, 310] width 994 height 620
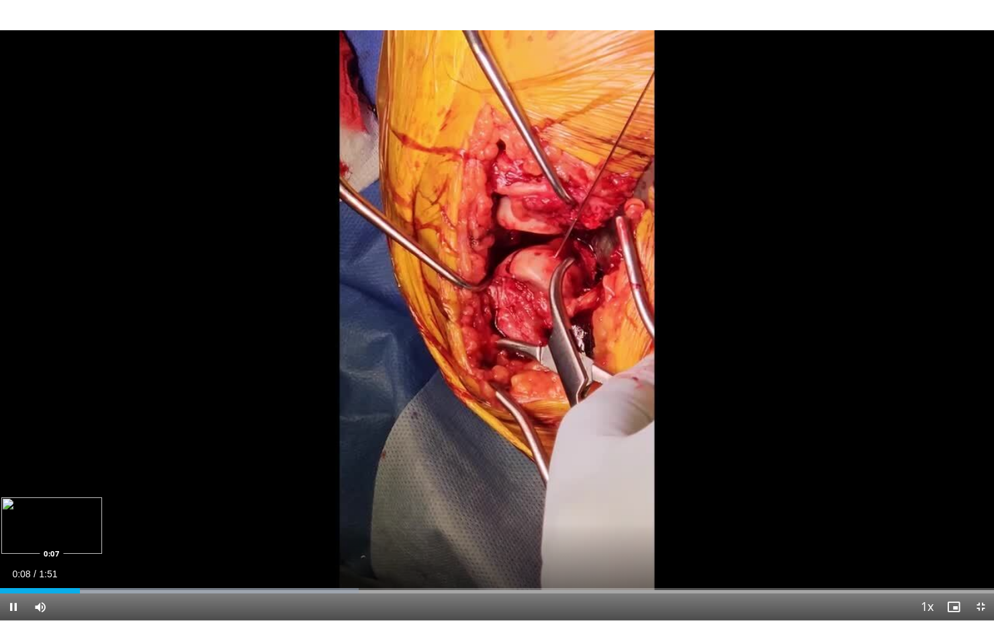
click at [120, 529] on div "Loaded : 36.06% 0:08 0:07" at bounding box center [497, 586] width 994 height 13
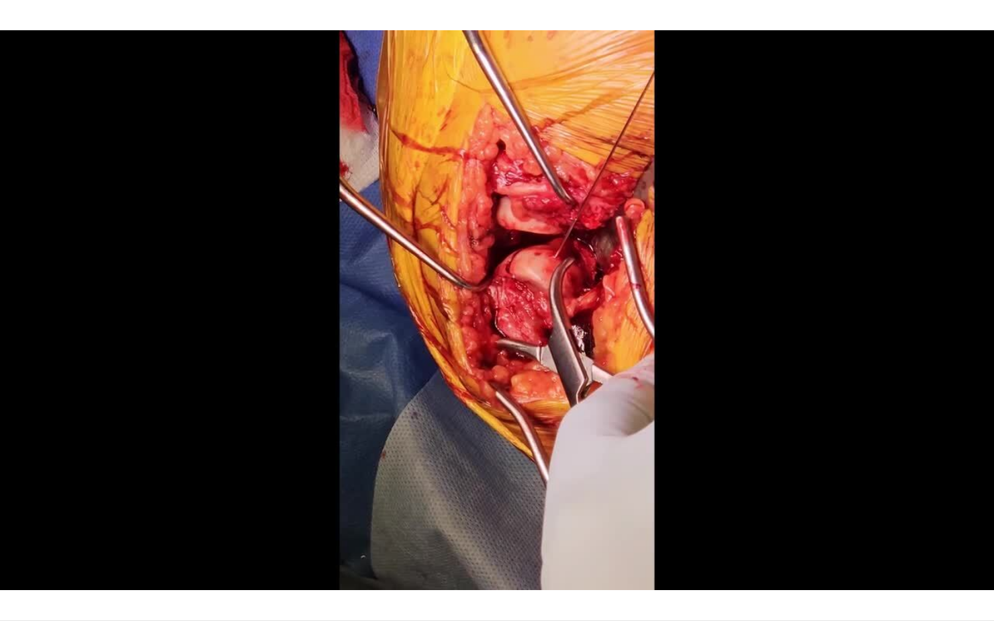
click at [917, 431] on div "10 seconds Tap to unmute" at bounding box center [497, 310] width 994 height 620
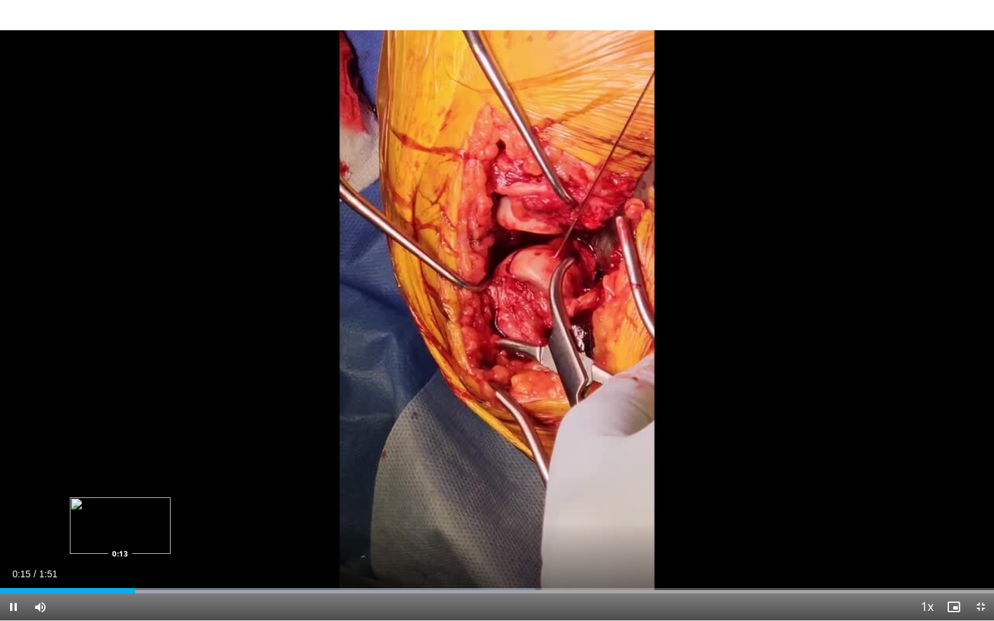
click at [199, 529] on div "Loaded : 53.88% 0:15 0:13" at bounding box center [497, 586] width 994 height 13
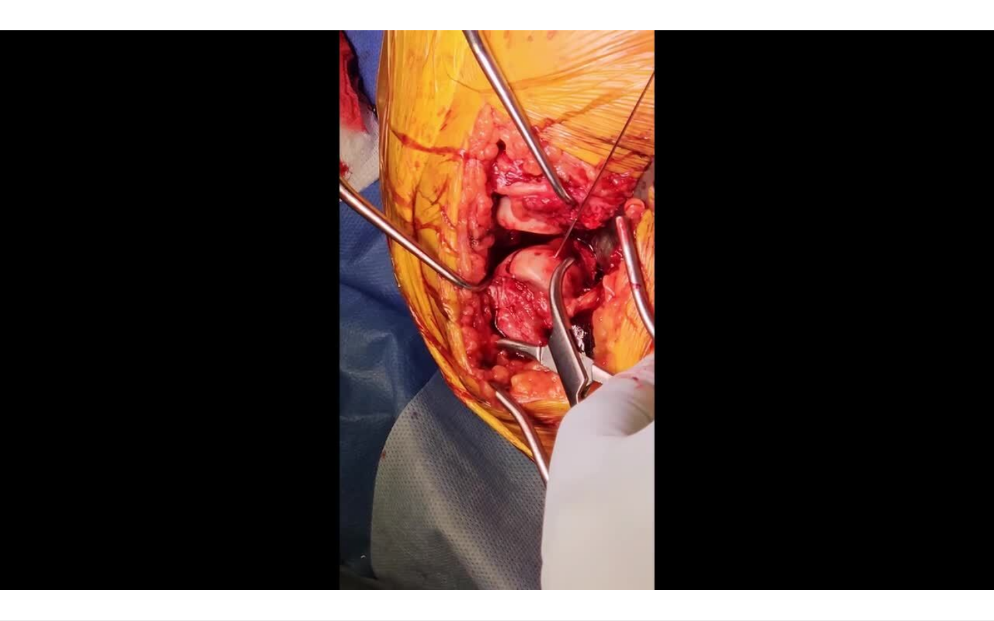
click at [920, 432] on div "10 seconds Tap to unmute" at bounding box center [497, 310] width 994 height 620
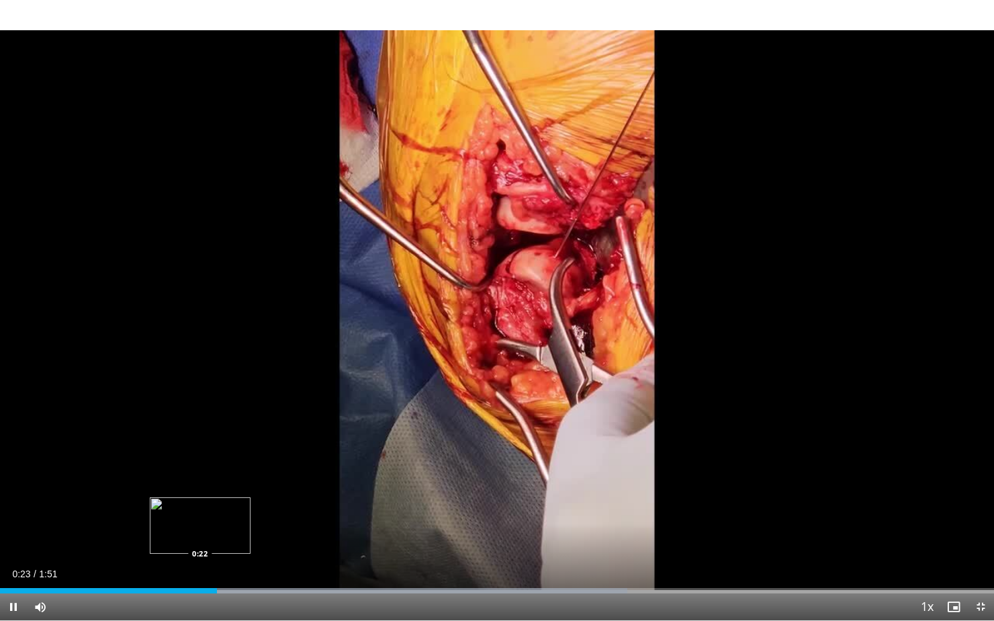
click at [217, 529] on div "0:24" at bounding box center [108, 590] width 217 height 5
click at [179, 506] on div "10 seconds Tap to unmute" at bounding box center [497, 310] width 994 height 620
click at [190, 529] on div "Loaded : 89.85% 0:33 0:31" at bounding box center [497, 586] width 994 height 13
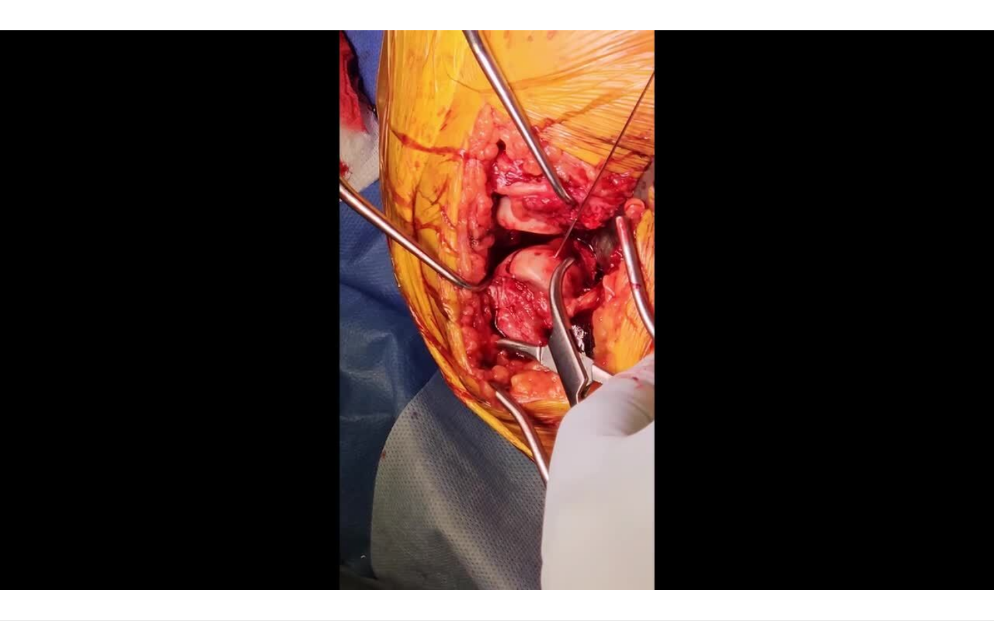
click at [888, 369] on div "10 seconds Tap to unmute" at bounding box center [497, 310] width 994 height 620
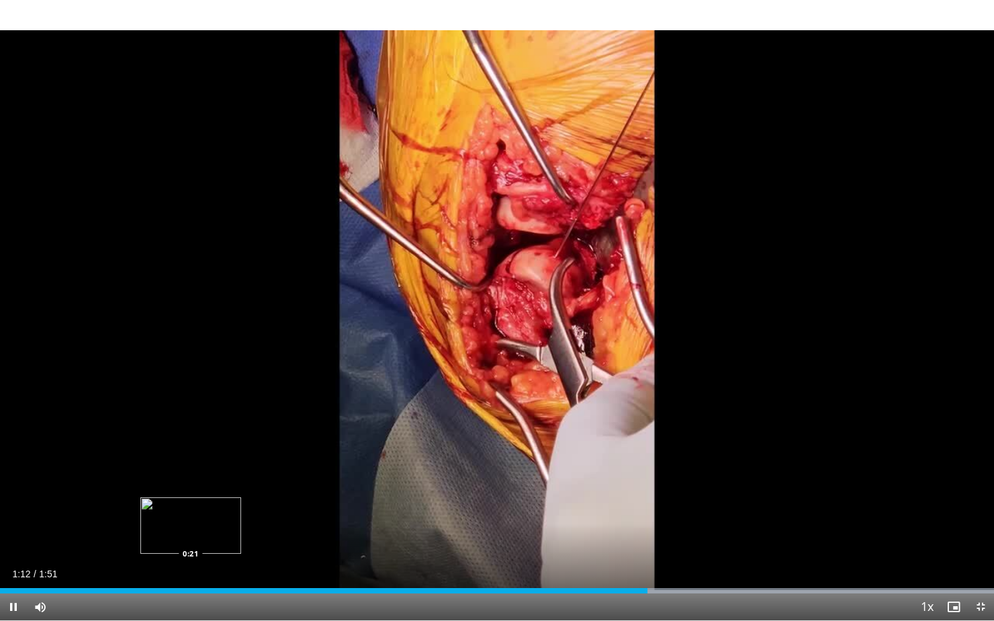
click at [682, 529] on div "Loaded : 100.00% 1:12 0:21" at bounding box center [497, 586] width 994 height 13
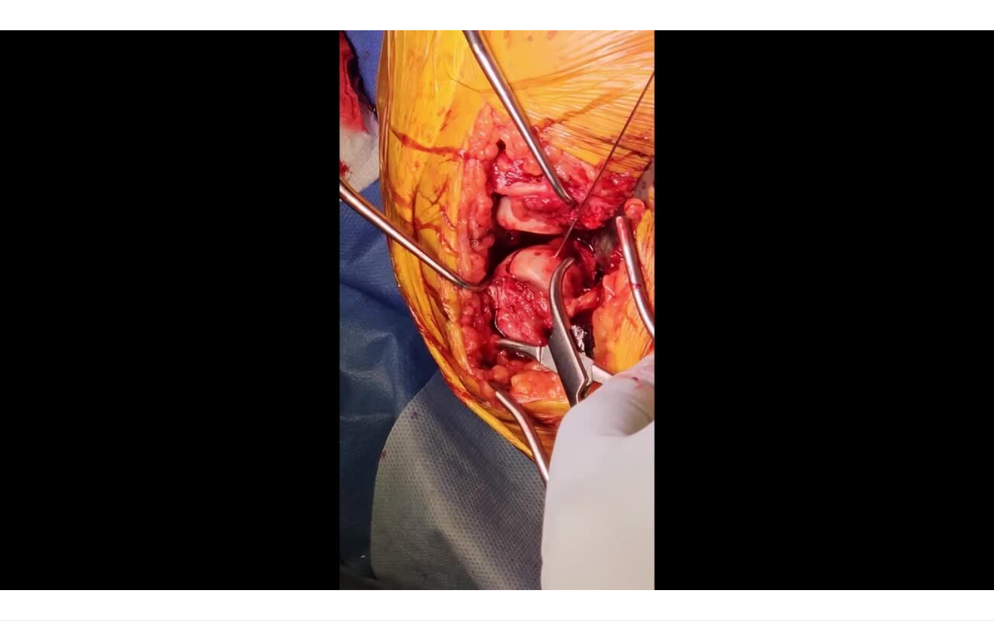
click at [739, 513] on div "10 seconds Tap to unmute" at bounding box center [497, 310] width 994 height 620
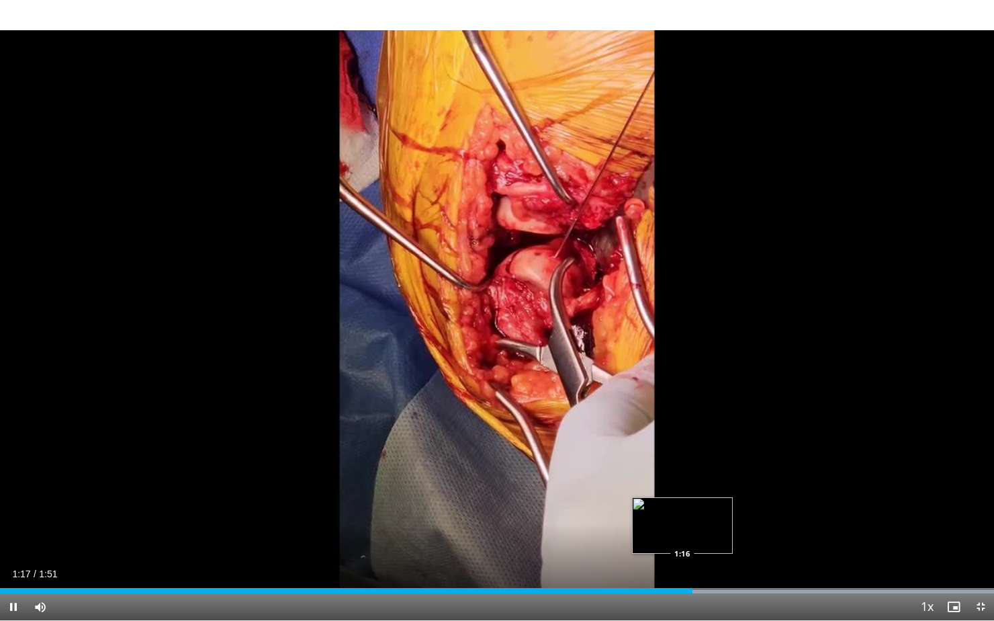
click at [741, 529] on div "Progress Bar" at bounding box center [595, 590] width 797 height 5
click at [782, 529] on div "Current Time 1:23 / Duration 1:51 Pause Skip Backward Skip Forward Mute Loaded …" at bounding box center [497, 606] width 994 height 27
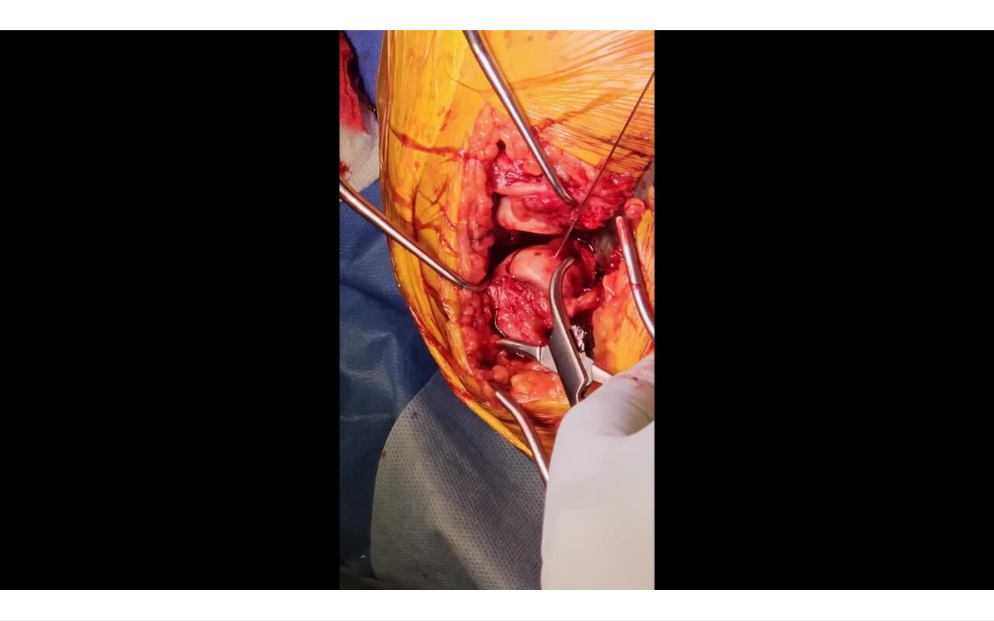
click at [780, 529] on div "10 seconds Tap to unmute" at bounding box center [497, 310] width 994 height 620
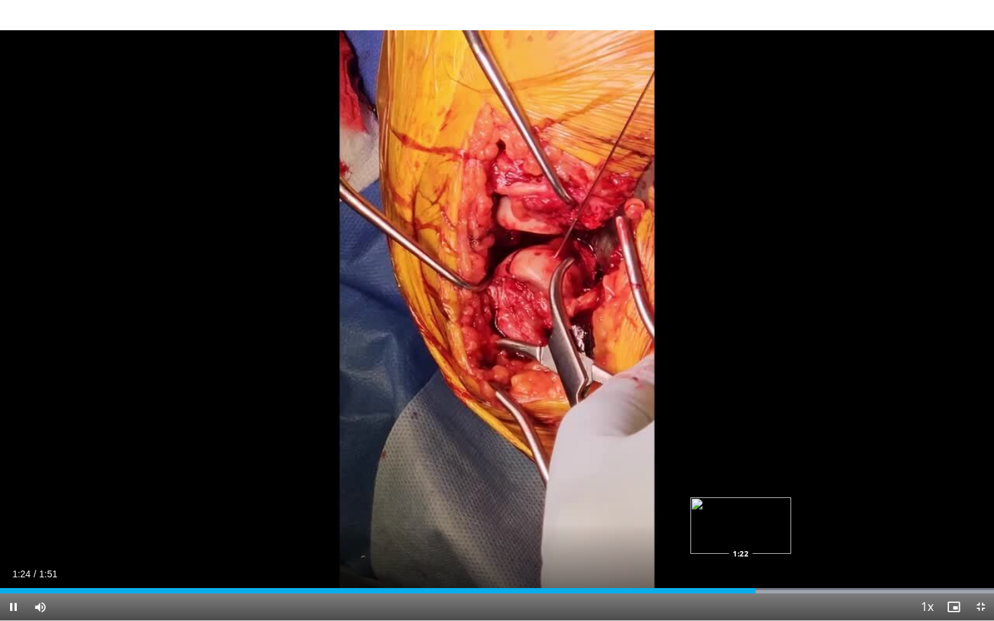
click at [788, 529] on div "Loaded : 100.00% 1:24 1:22" at bounding box center [497, 586] width 994 height 13
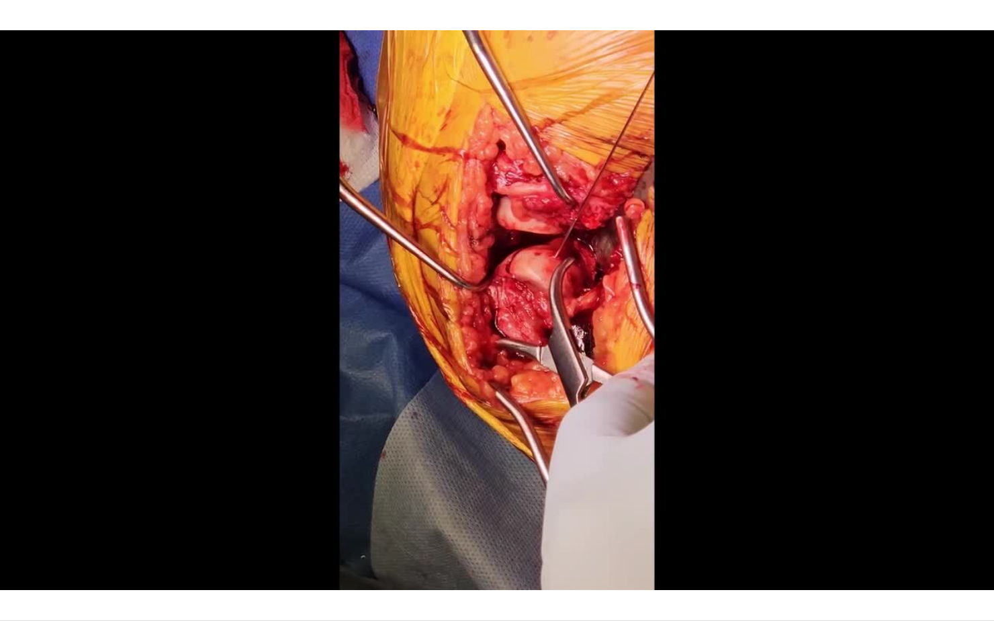
click at [808, 524] on img "Progress Bar" at bounding box center [787, 552] width 101 height 56
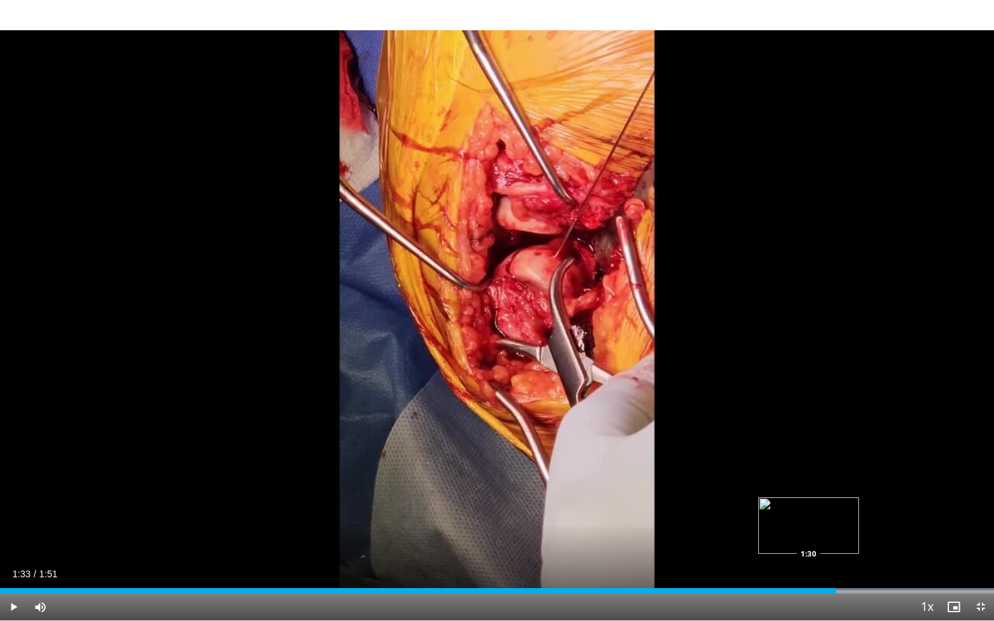
click at [835, 529] on div "Loaded : 100.00% 1:33 1:30" at bounding box center [497, 586] width 994 height 13
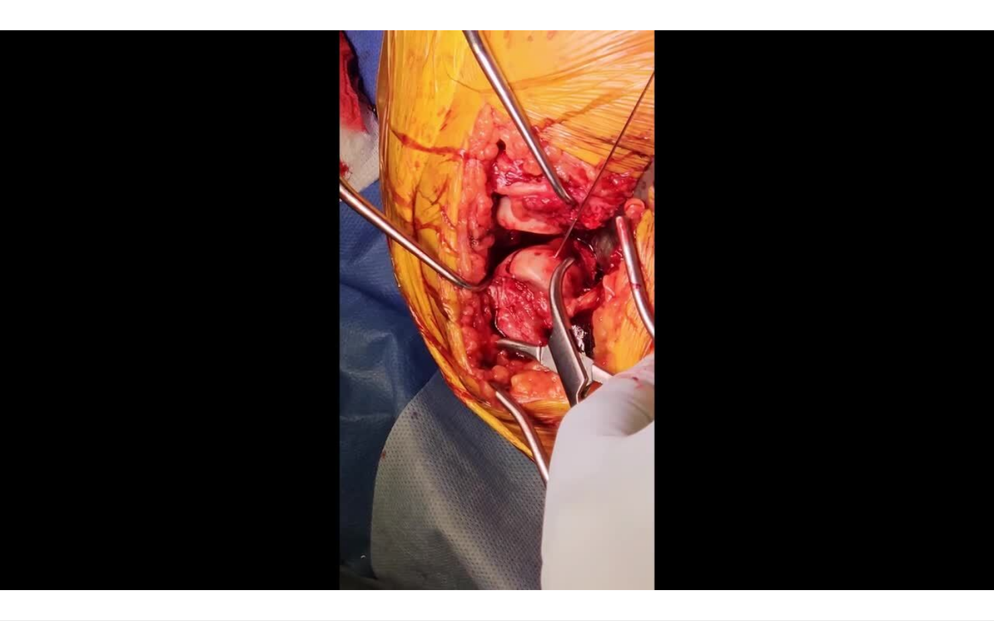
click at [888, 516] on div "10 seconds Tap to unmute" at bounding box center [497, 310] width 994 height 620
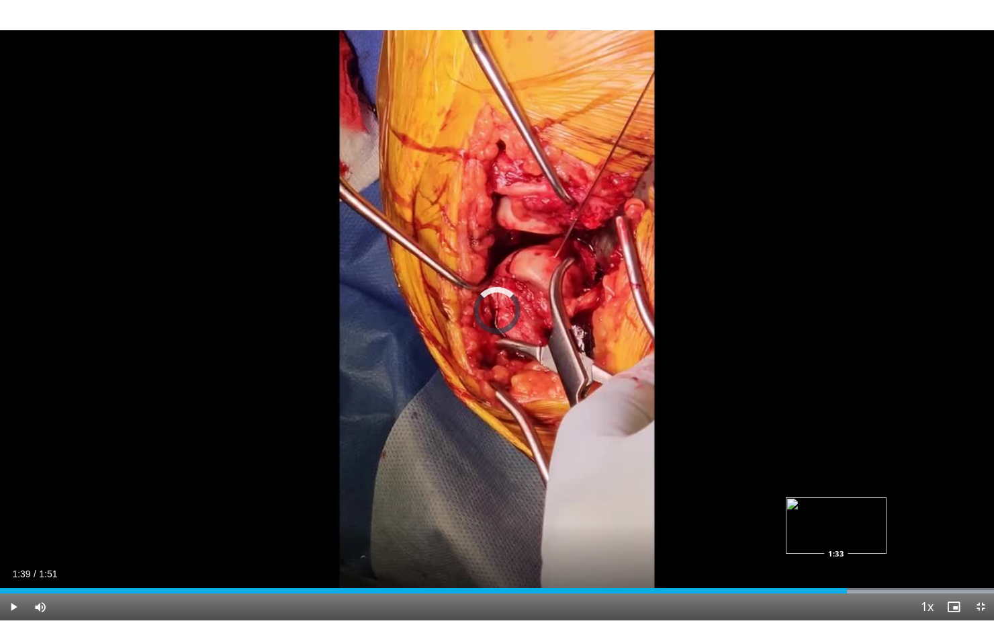
click at [847, 529] on div "1:34" at bounding box center [423, 590] width 847 height 5
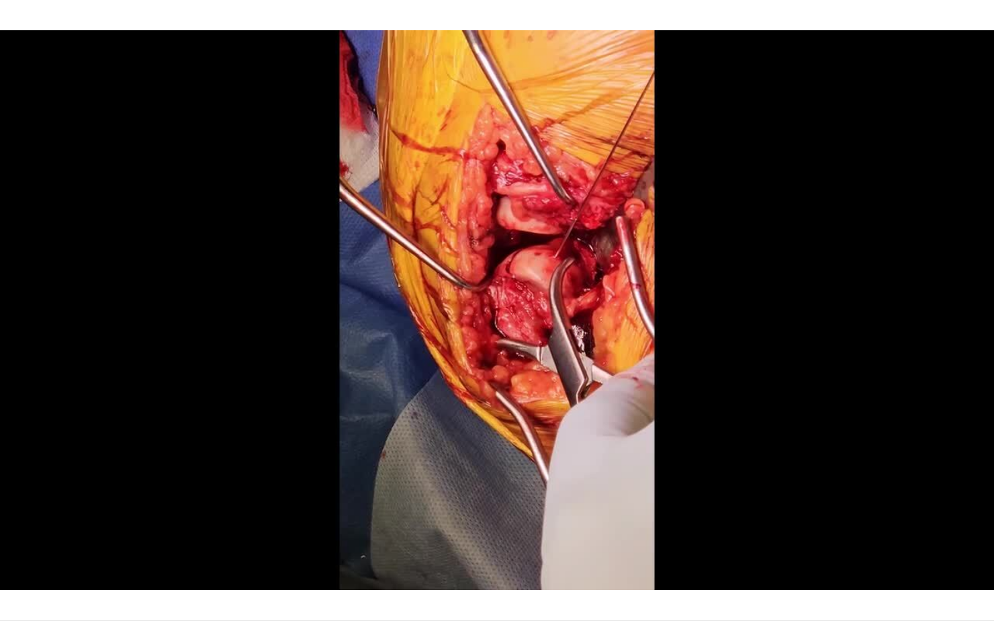
click at [916, 488] on div "10 seconds Tap to unmute" at bounding box center [497, 310] width 994 height 620
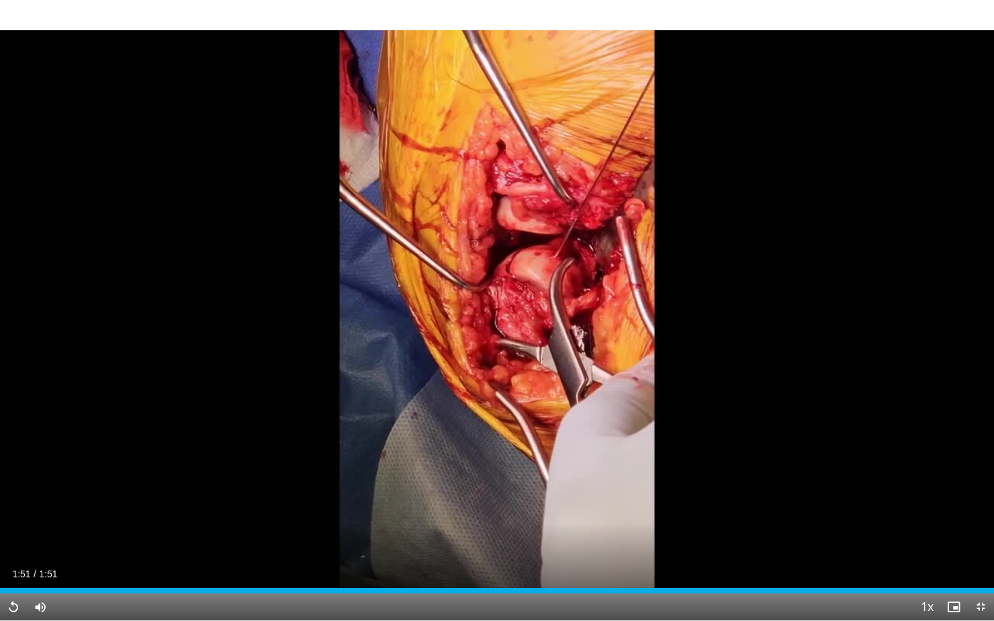
click at [924, 477] on div "10 seconds Tap to unmute" at bounding box center [497, 310] width 994 height 620
